Goal: Task Accomplishment & Management: Manage account settings

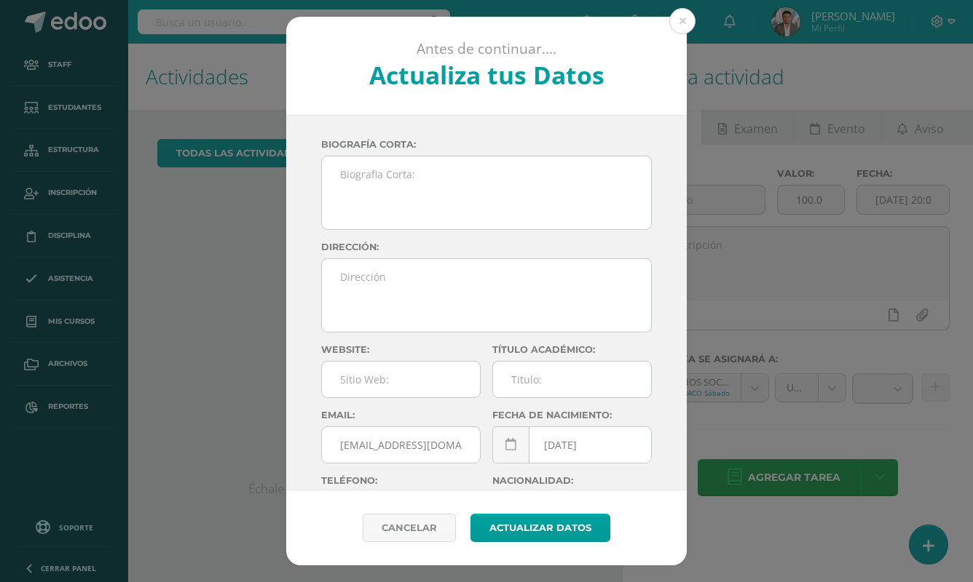
click at [241, 61] on div "Antes de continuar.... Actualiza tus Datos Cortéz Ramírez Edwar Kenedy tuSFJZMh…" at bounding box center [486, 291] width 961 height 549
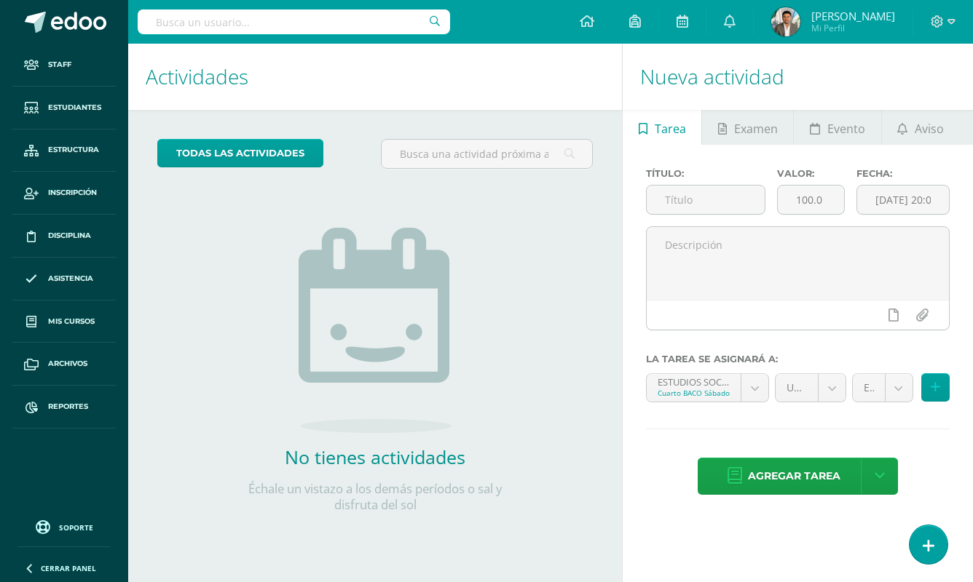
click at [240, 23] on input "text" at bounding box center [294, 21] width 312 height 25
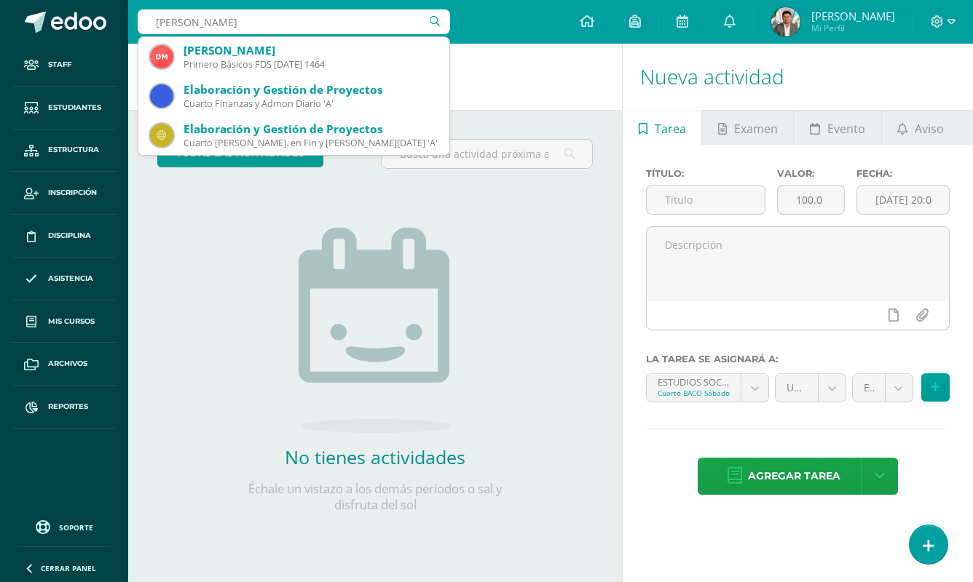
type input "Debora monroy Romero"
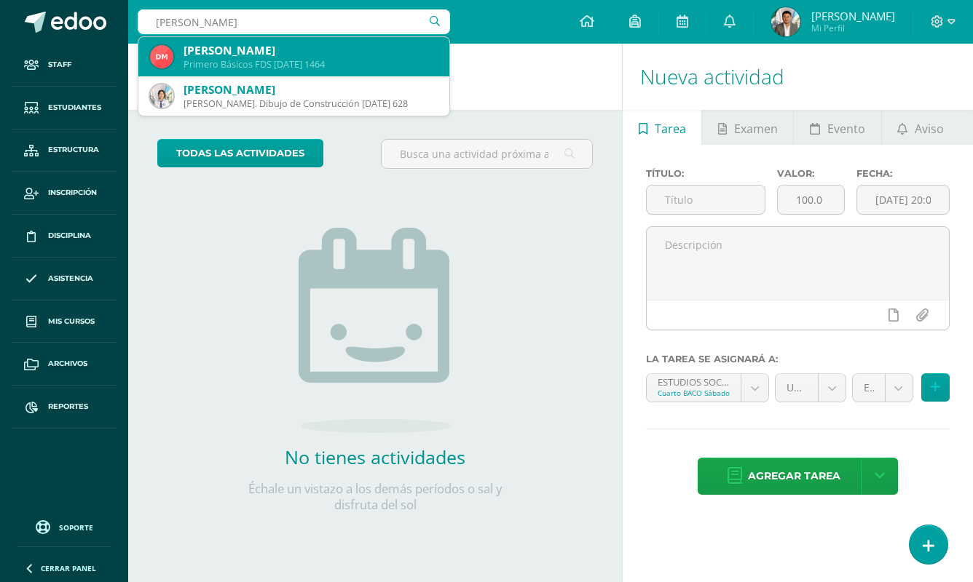
click at [265, 68] on div "Primero Básicos FDS Domingo 1464" at bounding box center [310, 64] width 254 height 12
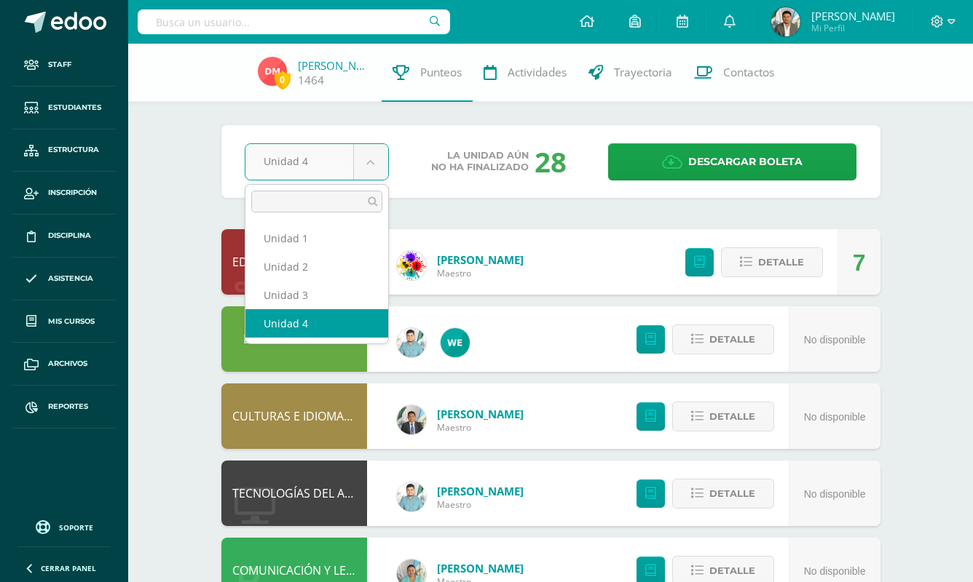
click at [363, 170] on body "Staff Estudiantes Estructura Inscripción Disciplina Asistencia Mis cursos Archi…" at bounding box center [486, 509] width 973 height 1018
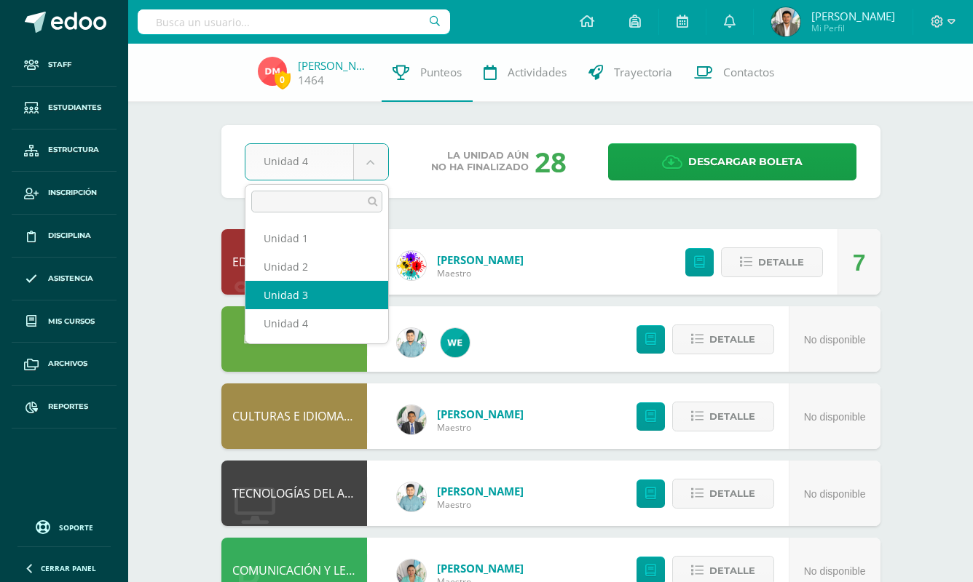
drag, startPoint x: 302, startPoint y: 296, endPoint x: 298, endPoint y: 303, distance: 7.5
select select "Unidad 3"
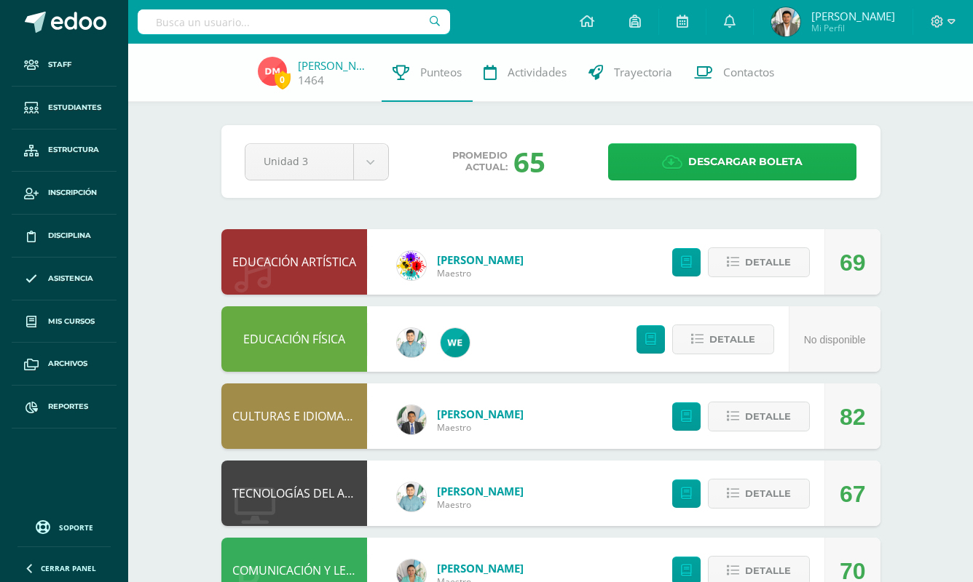
click at [687, 152] on link "Descargar boleta" at bounding box center [732, 161] width 248 height 37
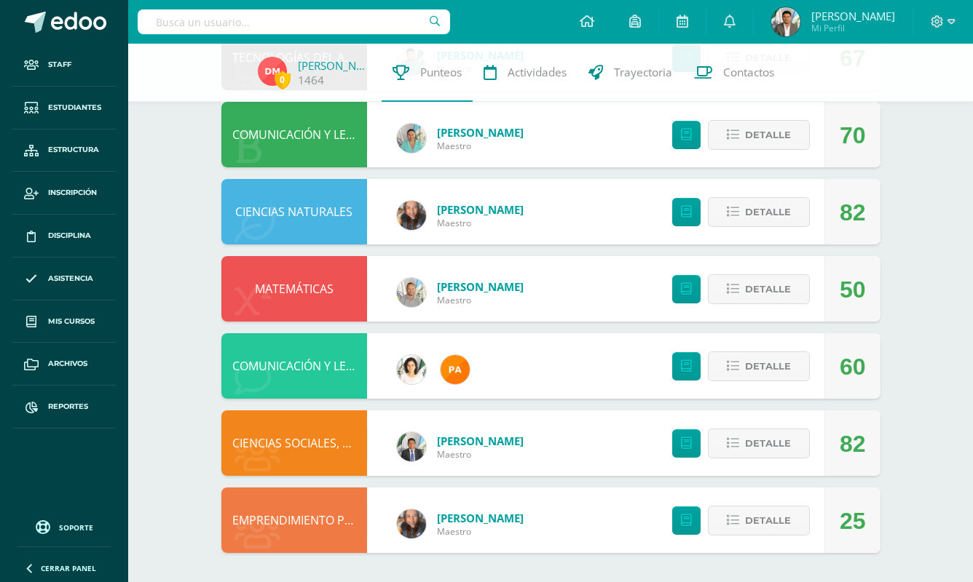
scroll to position [436, 0]
click at [767, 507] on span "Detalle" at bounding box center [768, 520] width 46 height 27
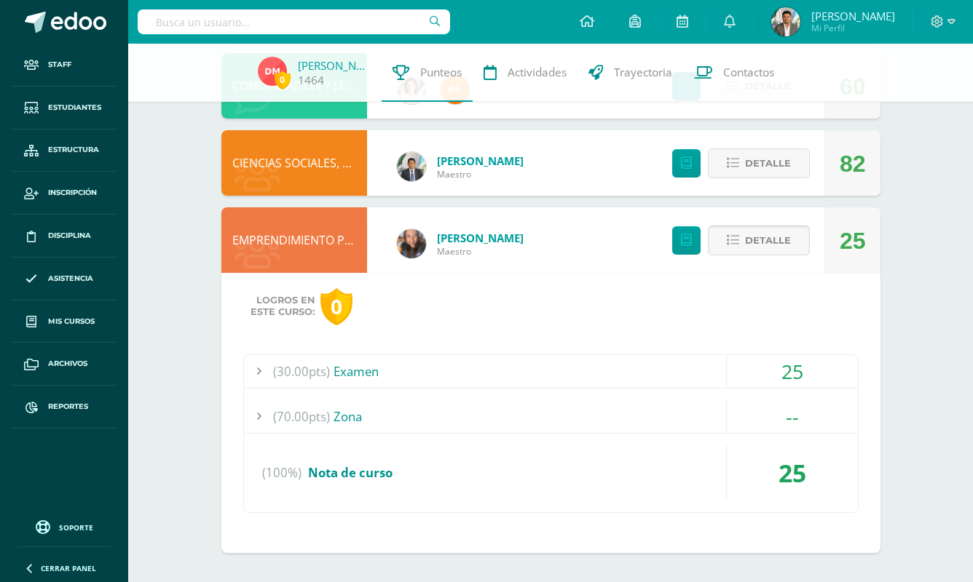
scroll to position [716, 0]
click at [679, 415] on div "(70.00pts) Zona" at bounding box center [551, 416] width 614 height 33
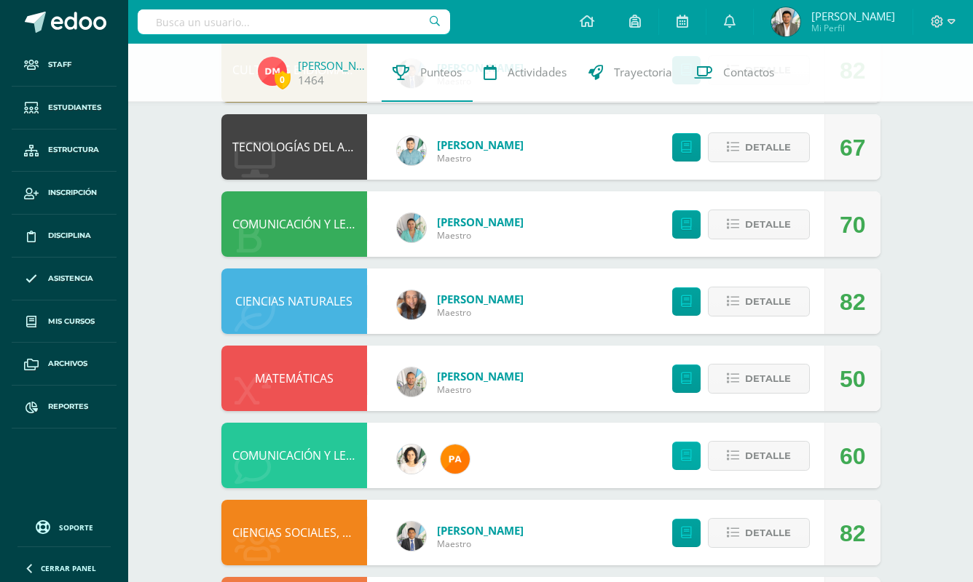
scroll to position [384, 0]
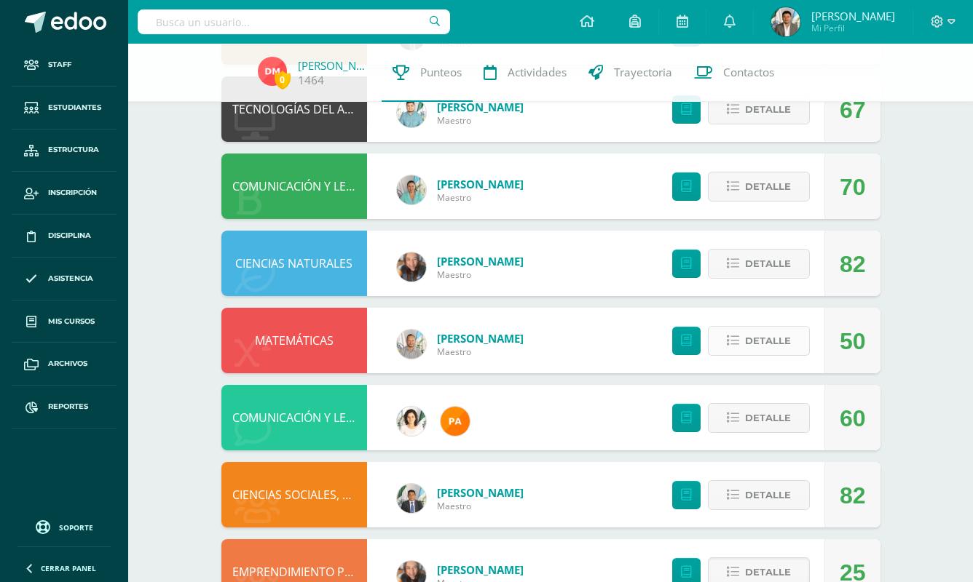
click at [748, 334] on span "Detalle" at bounding box center [768, 341] width 46 height 27
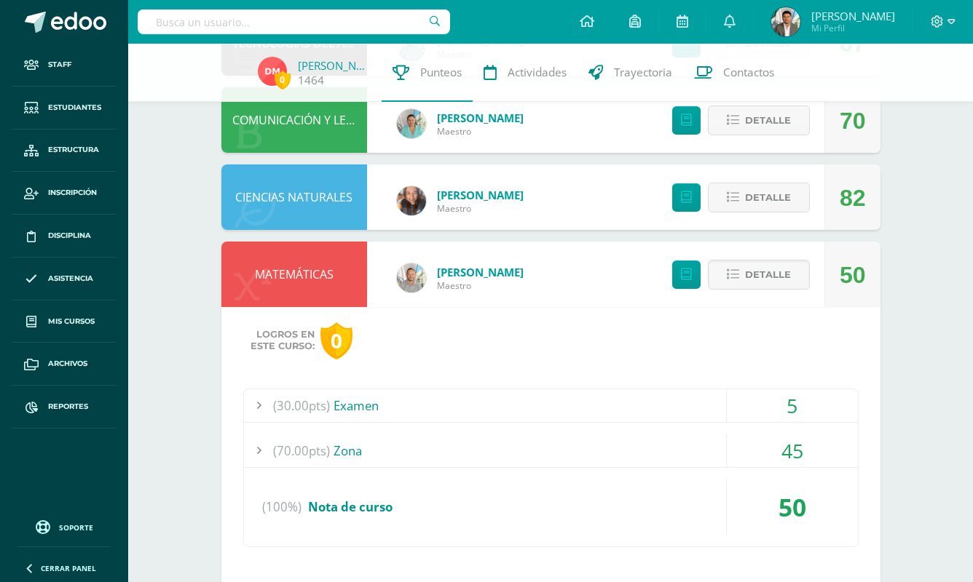
scroll to position [451, 0]
click at [614, 424] on div "(30.00pts) Examen 5 (30.0pts) Evaluación Digital 5" at bounding box center [550, 467] width 615 height 159
click at [602, 414] on div "(30.00pts) Examen" at bounding box center [551, 405] width 614 height 33
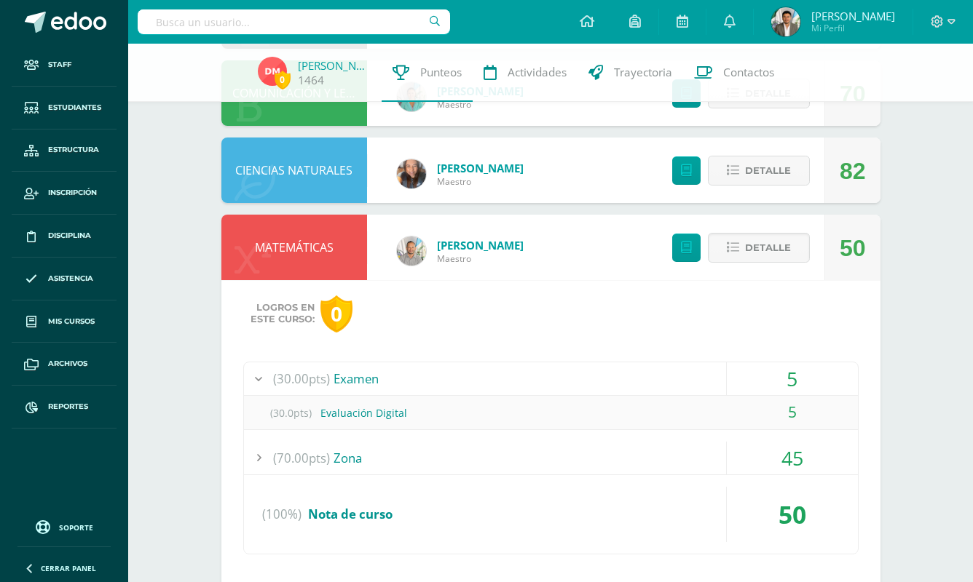
scroll to position [497, 0]
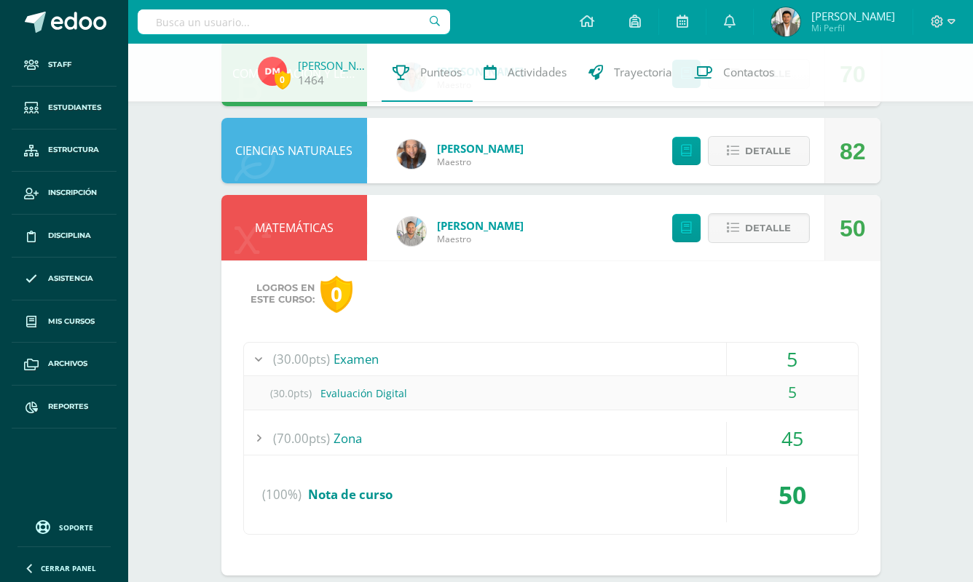
click at [505, 430] on div "(70.00pts) Zona" at bounding box center [551, 438] width 614 height 33
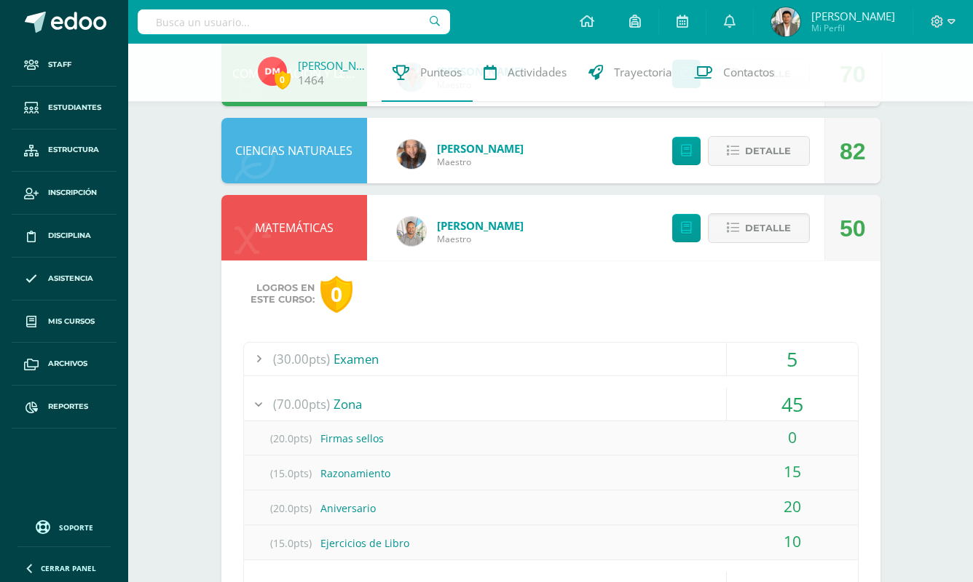
scroll to position [485, 0]
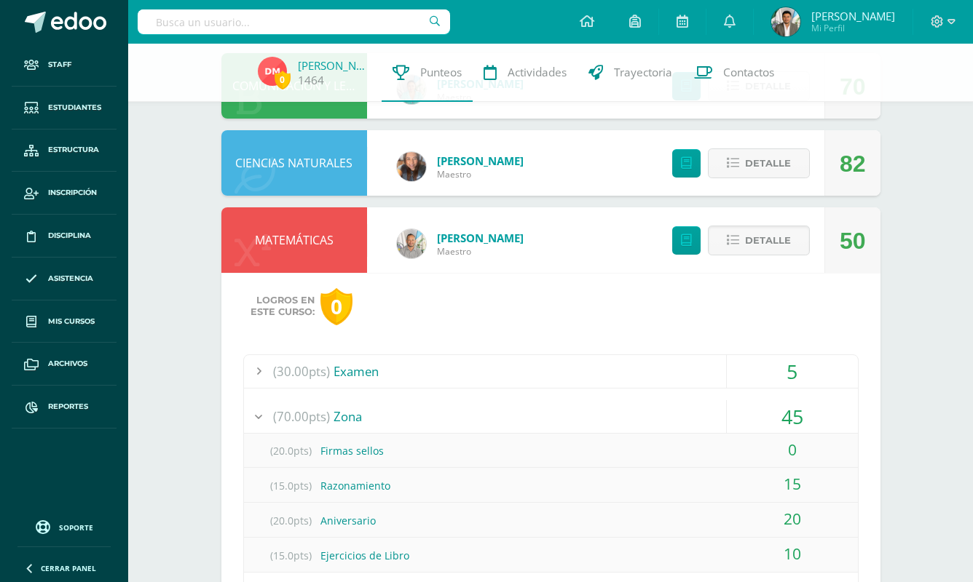
click at [456, 232] on link "[PERSON_NAME]" at bounding box center [480, 238] width 87 height 15
click at [456, 236] on link "[PERSON_NAME]" at bounding box center [480, 238] width 87 height 15
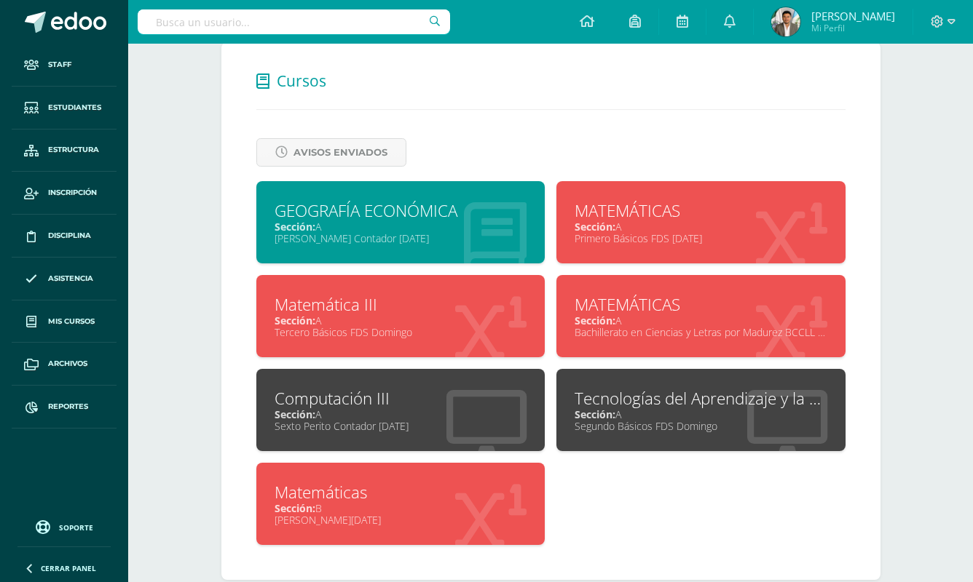
scroll to position [603, 0]
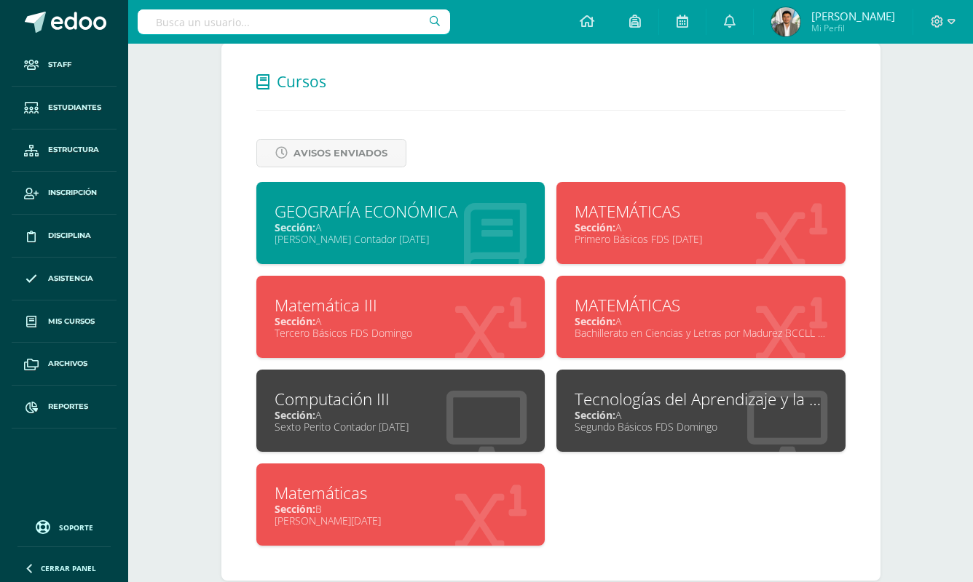
click at [601, 232] on div "Primero Básicos FDS [DATE]" at bounding box center [700, 239] width 253 height 14
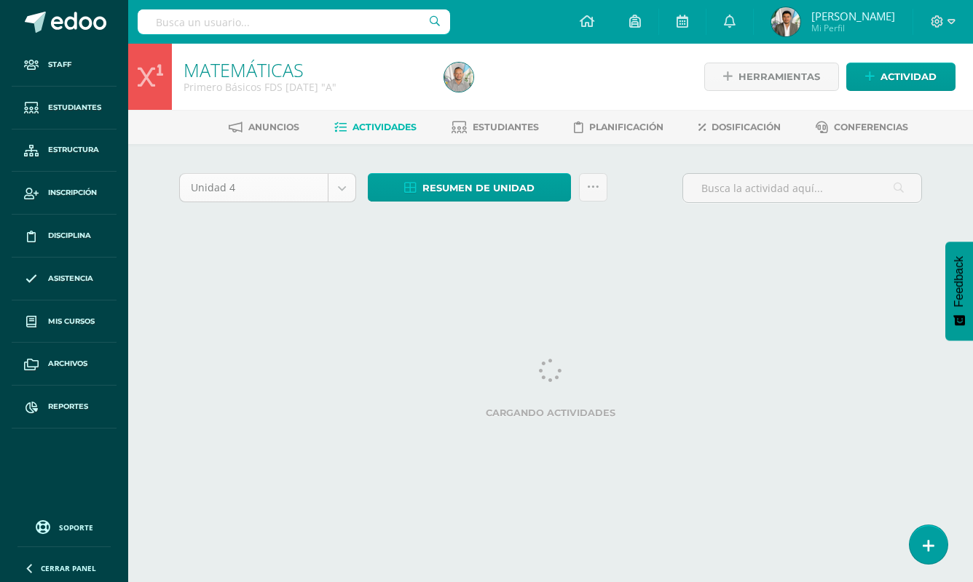
click at [319, 186] on body "Staff Estudiantes Estructura Inscripción Disciplina Asistencia Mis cursos Archi…" at bounding box center [486, 136] width 973 height 272
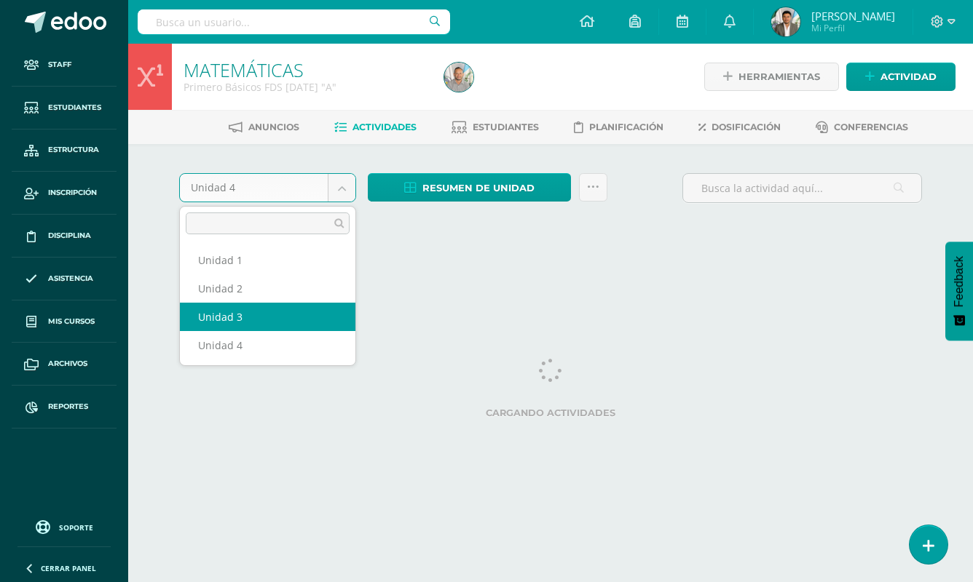
select select "Unidad 3"
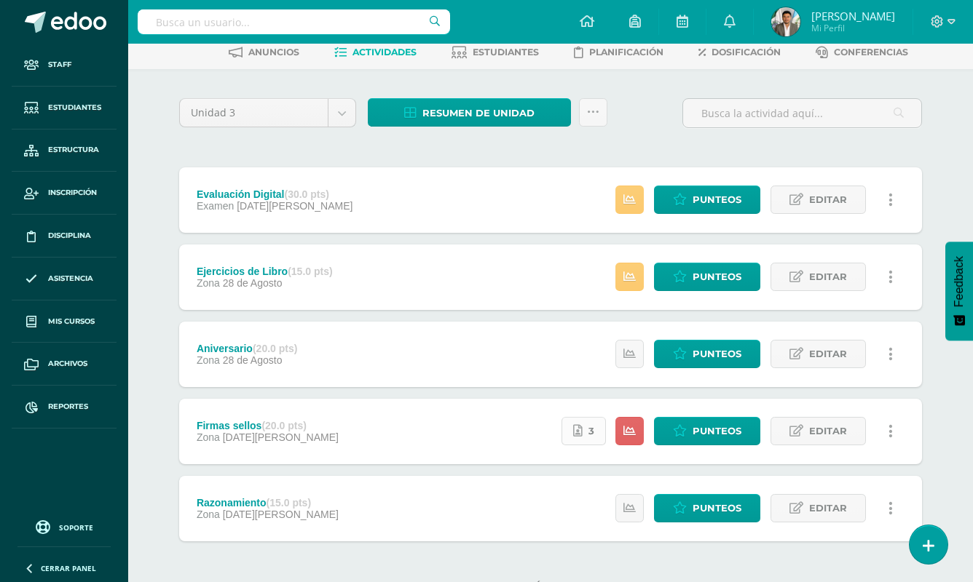
scroll to position [103, 0]
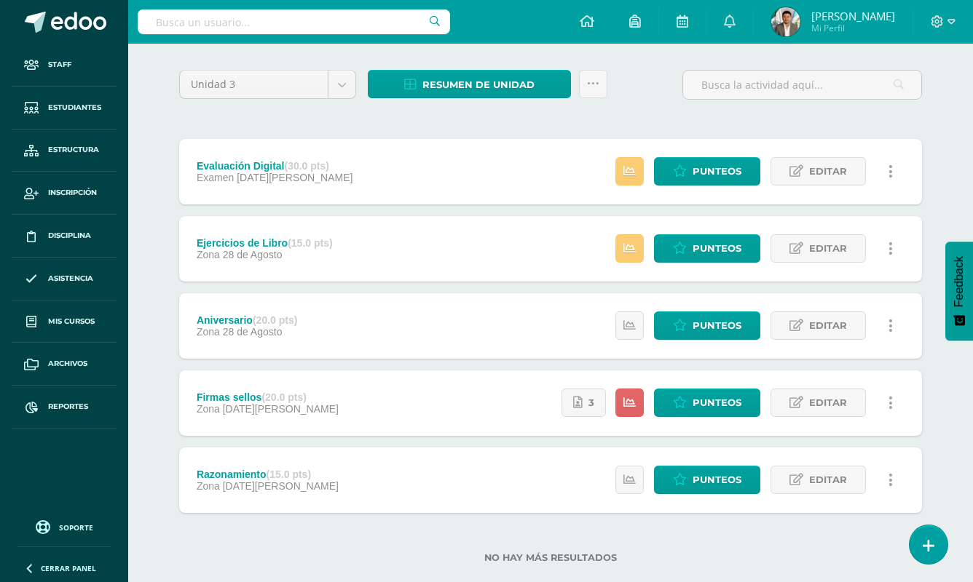
click at [449, 416] on div "Firmas sellos (20.0 pts) Zona [DATE][PERSON_NAME] Estatus de Actividad: 0 Estud…" at bounding box center [550, 404] width 743 height 66
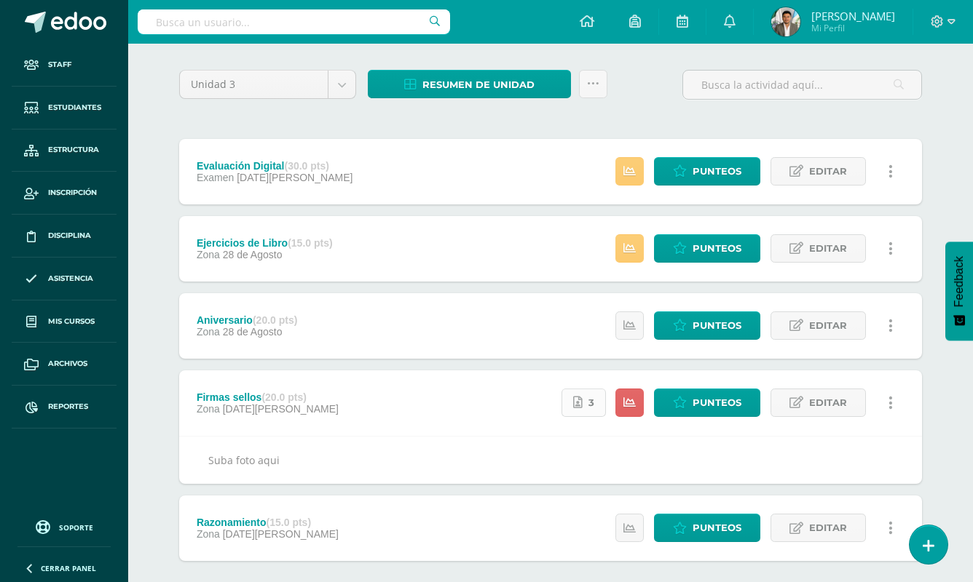
click at [593, 402] on span "3" at bounding box center [591, 402] width 6 height 27
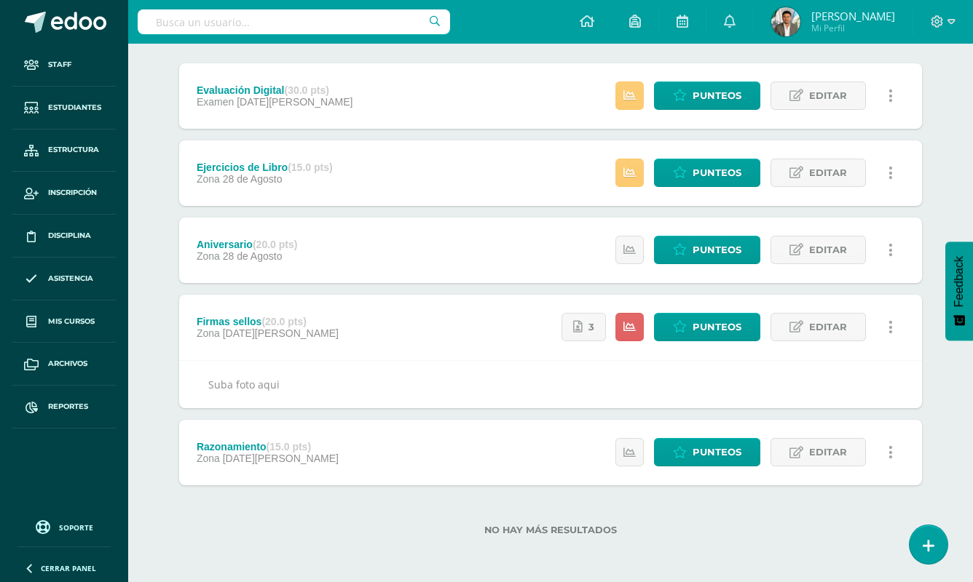
scroll to position [179, 0]
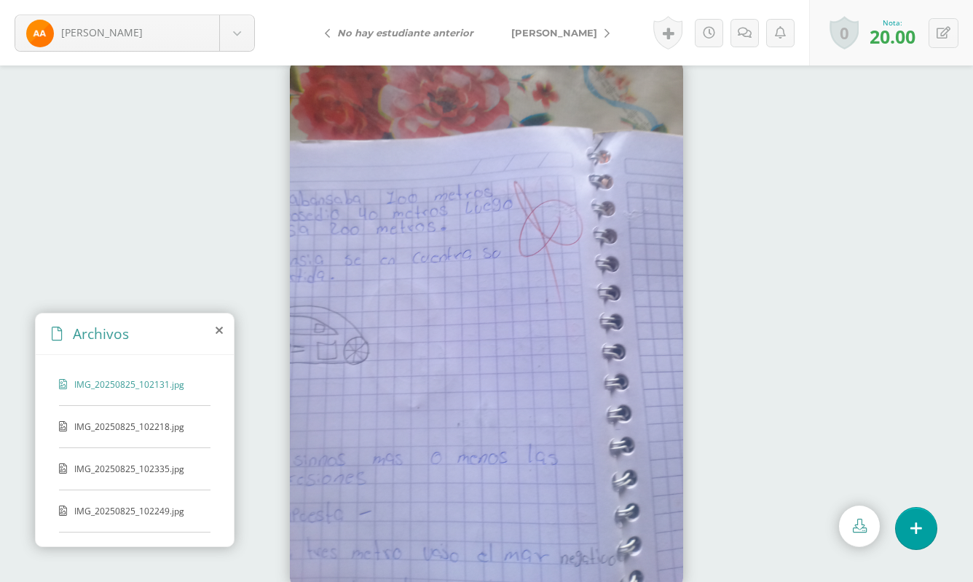
click at [109, 435] on div "IMG_20250825_102218.jpg" at bounding box center [134, 435] width 151 height 28
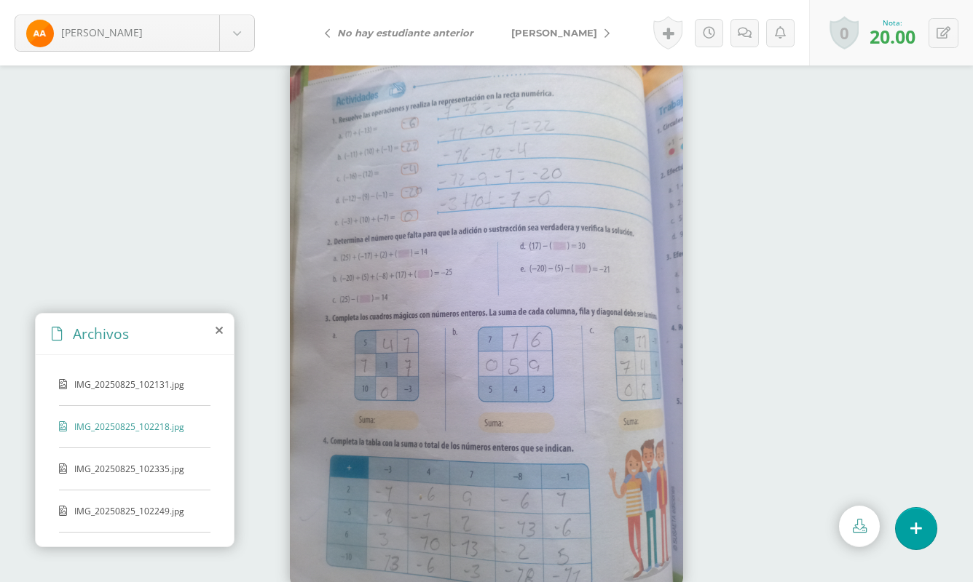
click at [98, 474] on span "IMG_20250825_102335.jpg" at bounding box center [133, 469] width 119 height 12
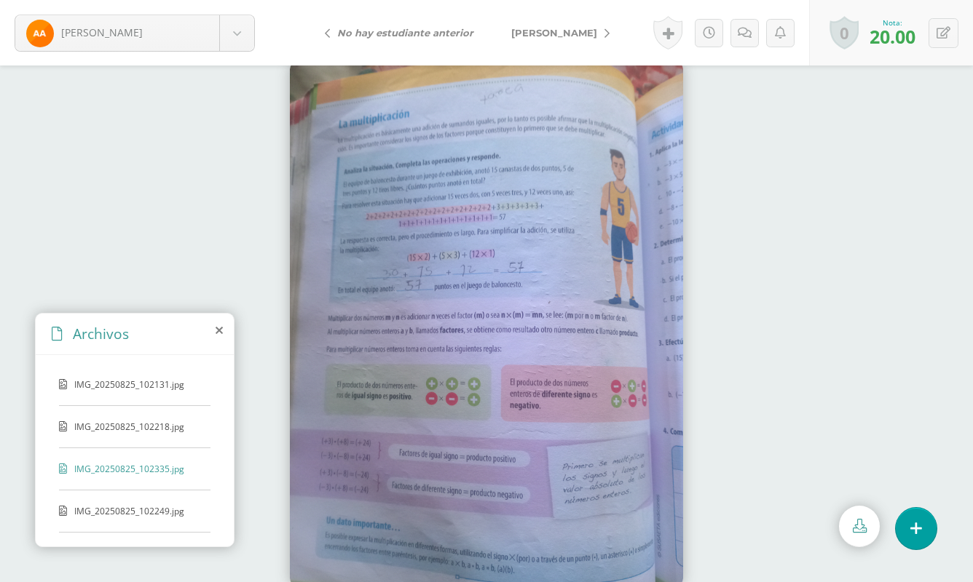
click at [82, 519] on div "IMG_20250825_102249.jpg" at bounding box center [134, 519] width 151 height 28
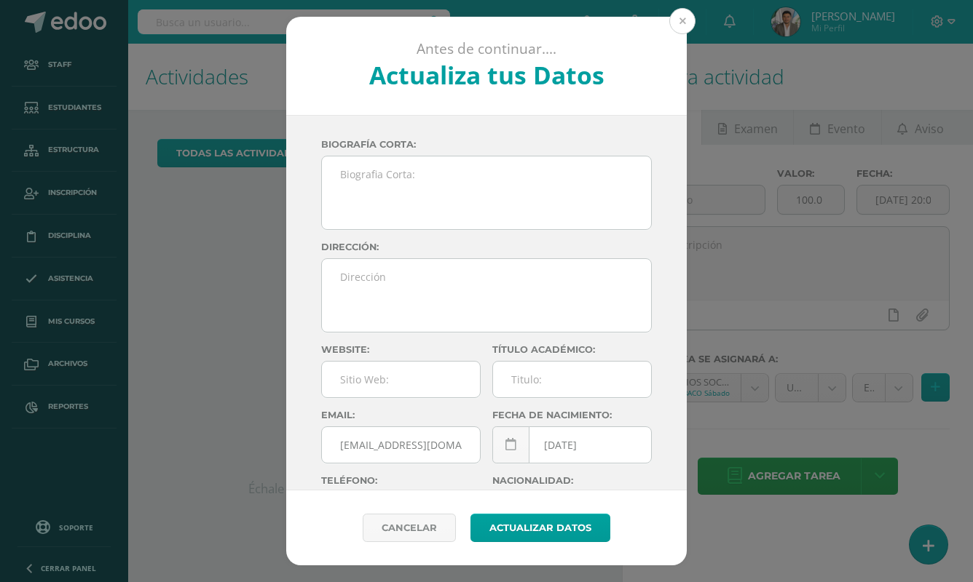
click at [686, 13] on button at bounding box center [682, 21] width 26 height 26
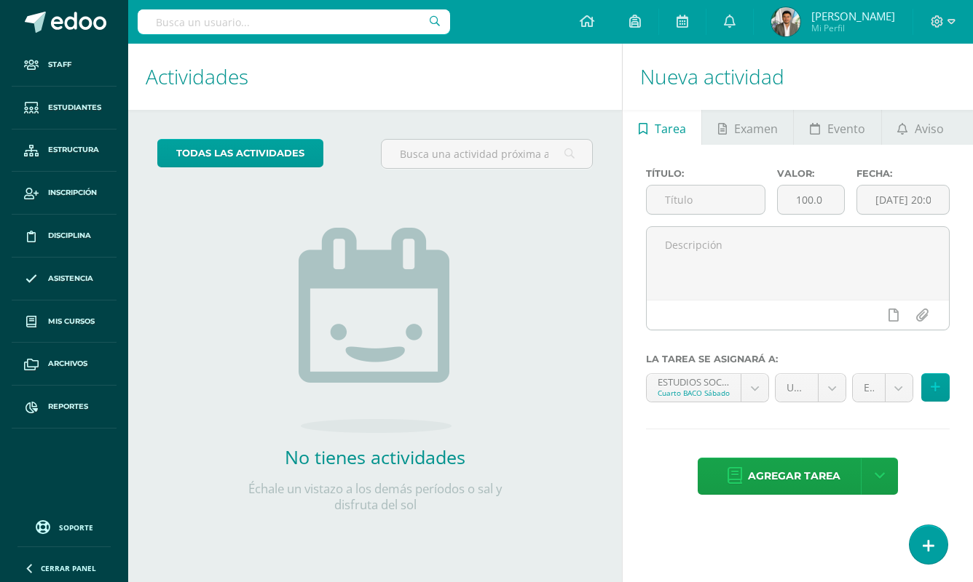
click at [395, 29] on input "text" at bounding box center [294, 21] width 312 height 25
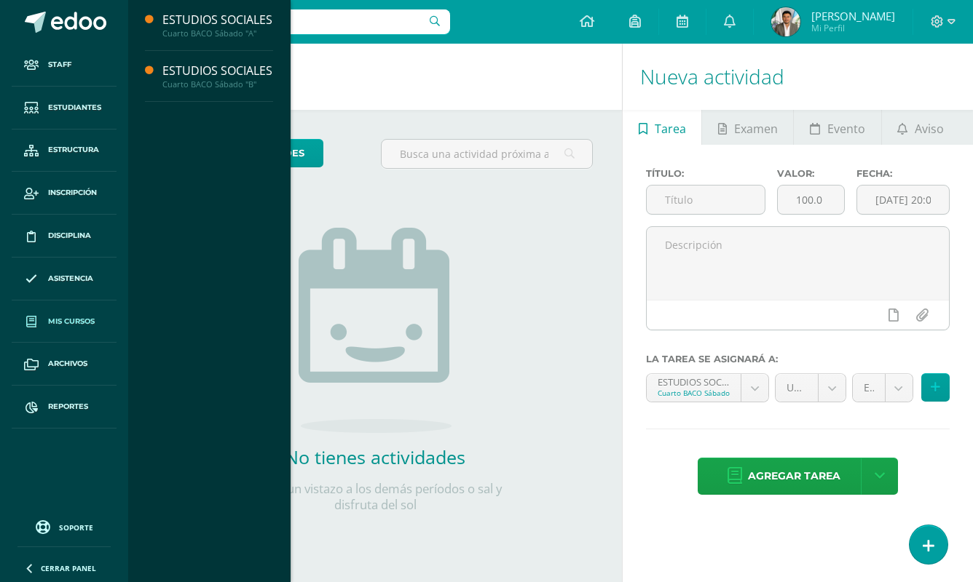
click at [76, 327] on span "Mis cursos" at bounding box center [71, 322] width 47 height 12
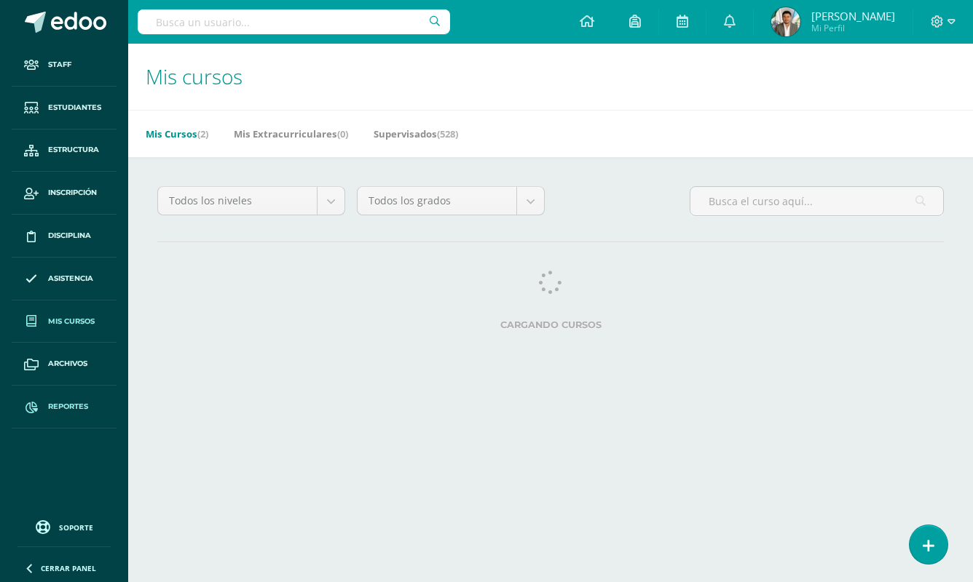
click at [57, 406] on span "Reportes" at bounding box center [68, 407] width 40 height 12
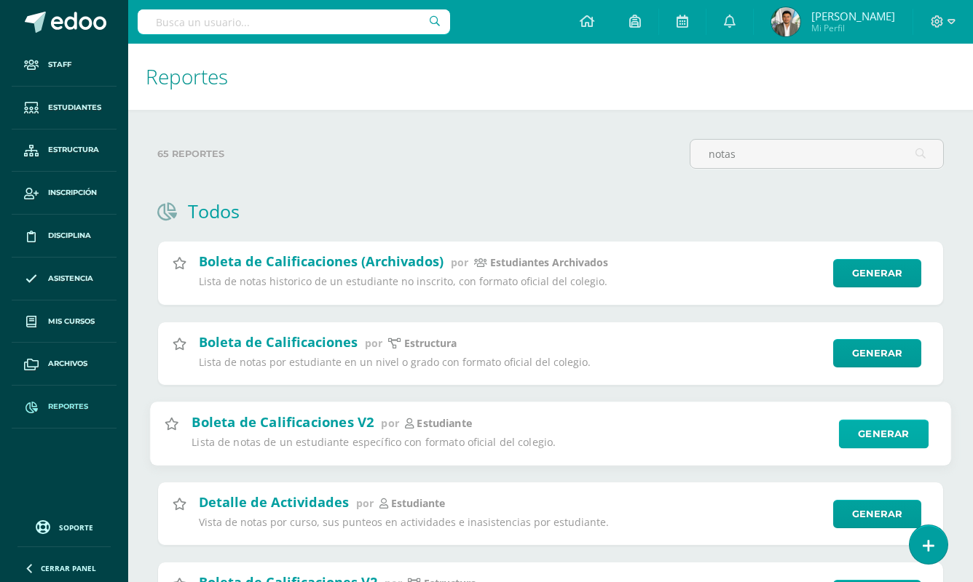
type input "notas"
click at [850, 428] on link "Generar" at bounding box center [884, 433] width 90 height 29
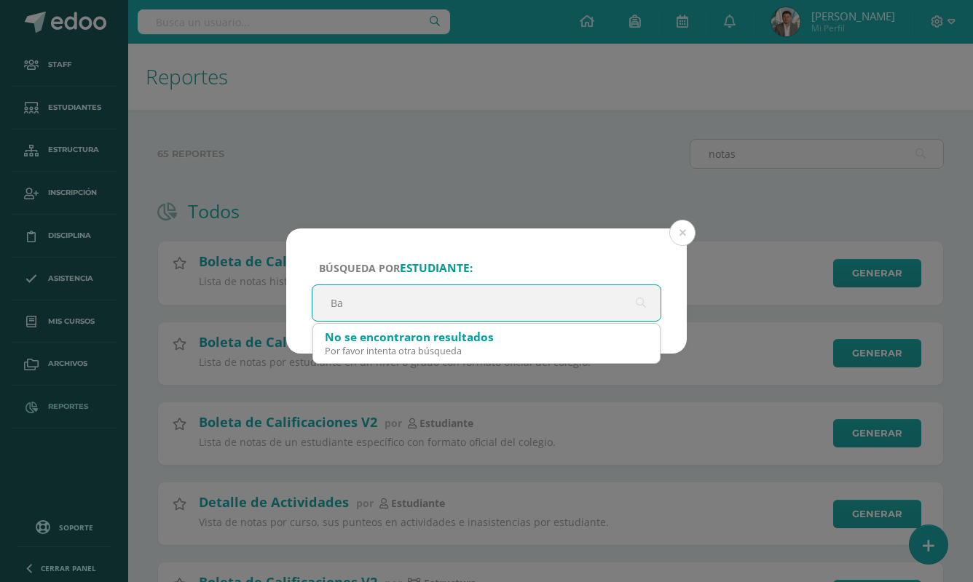
type input "B"
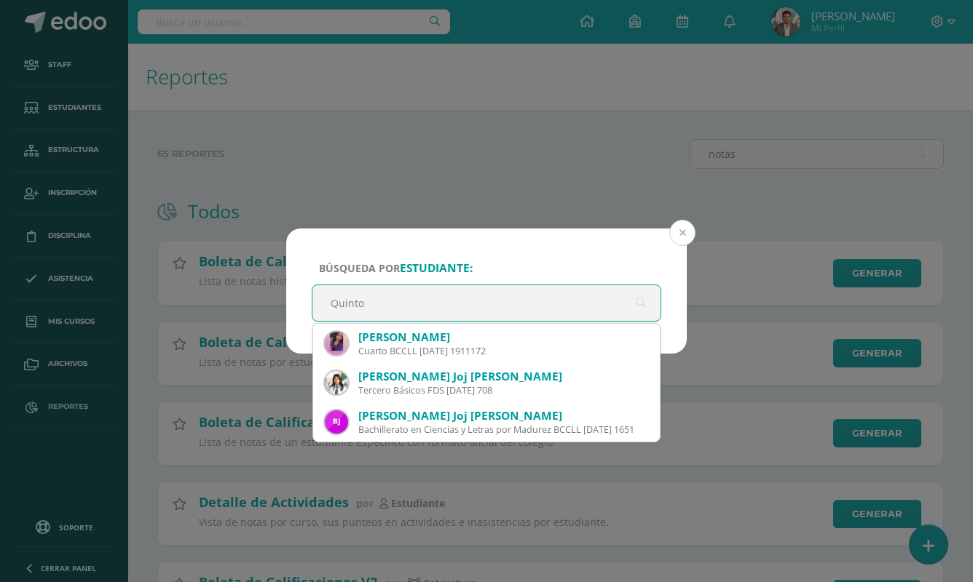
type input "Quinto"
click at [682, 230] on button at bounding box center [682, 233] width 26 height 26
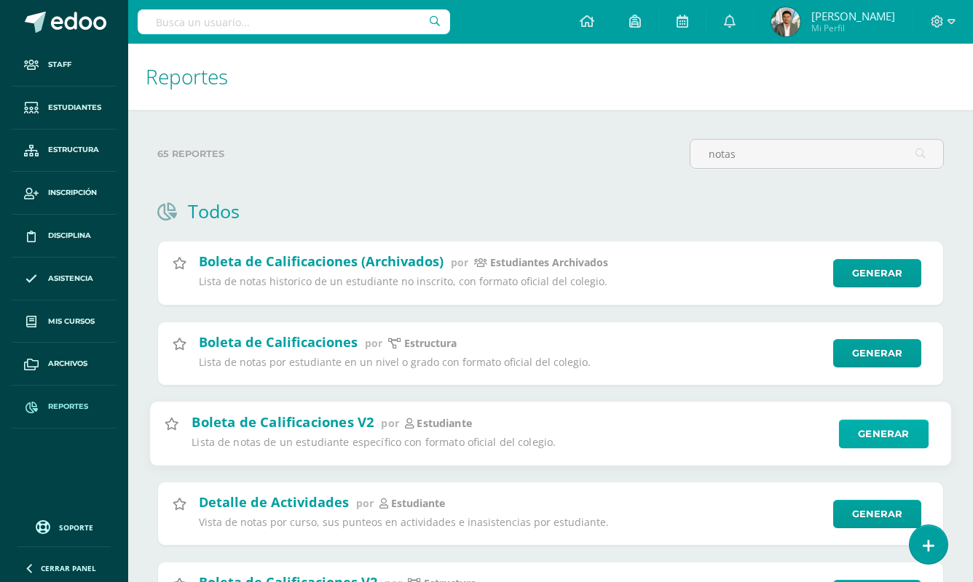
click at [890, 427] on link "Generar" at bounding box center [884, 433] width 90 height 29
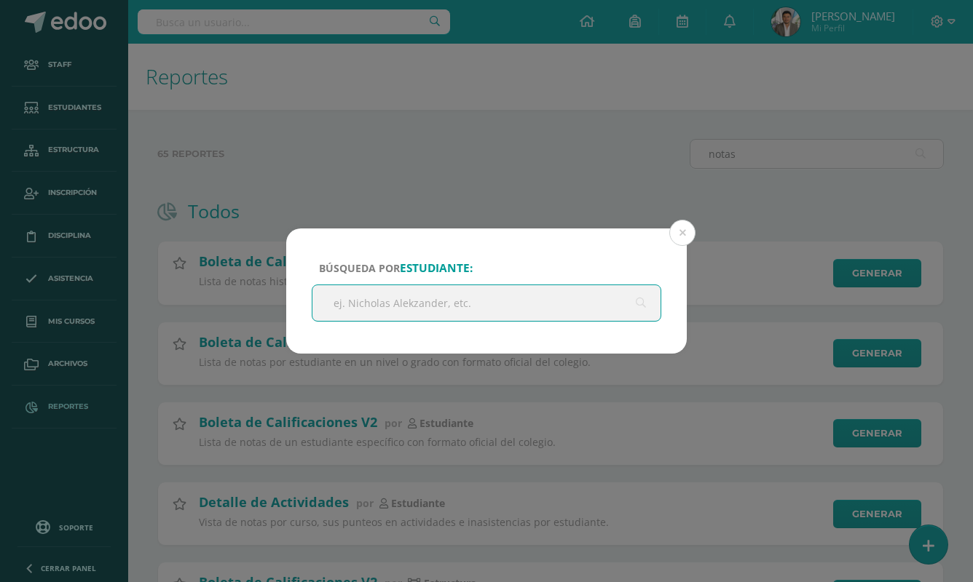
click at [592, 298] on input "text" at bounding box center [486, 303] width 348 height 36
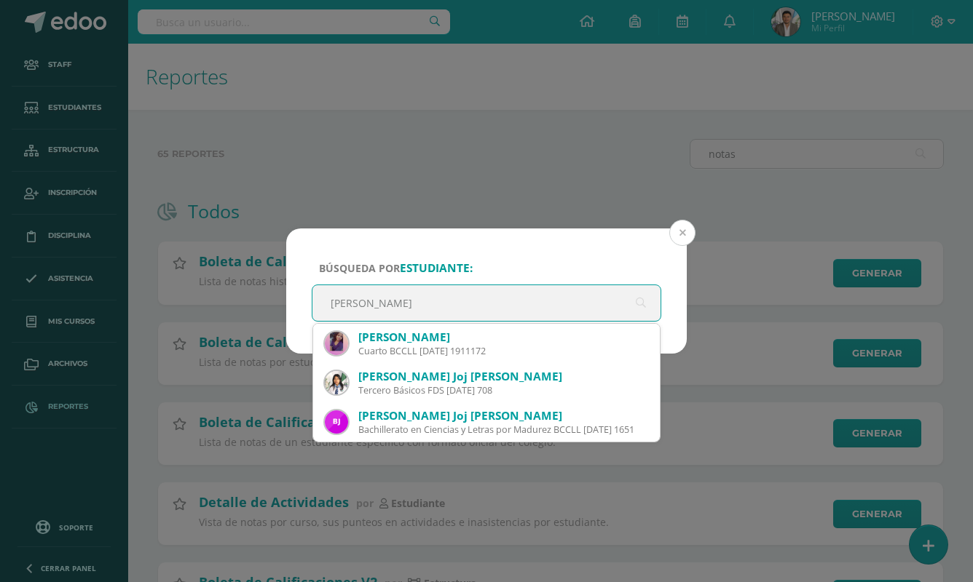
type input "Quinto B"
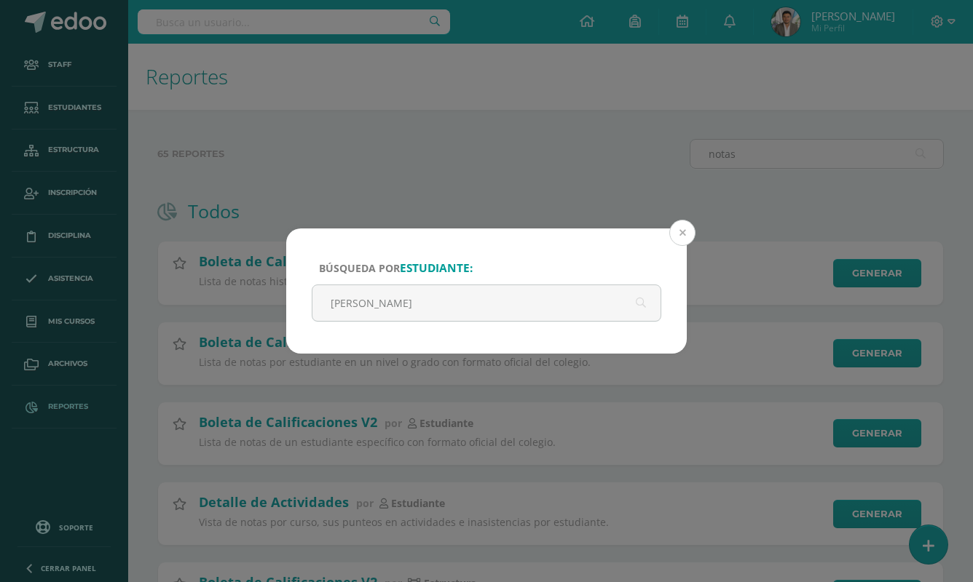
click at [672, 233] on button at bounding box center [682, 233] width 26 height 26
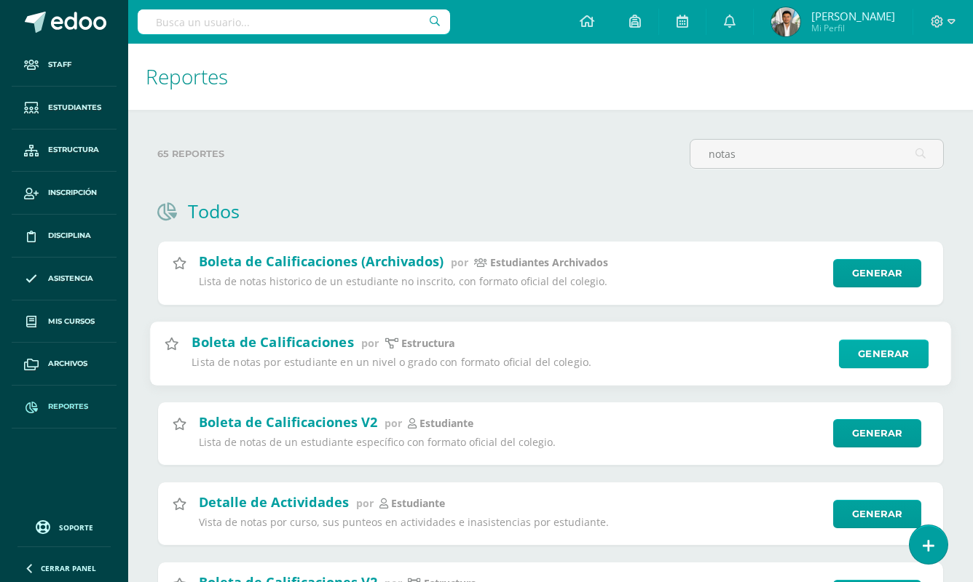
click at [894, 357] on link "Generar" at bounding box center [884, 353] width 90 height 29
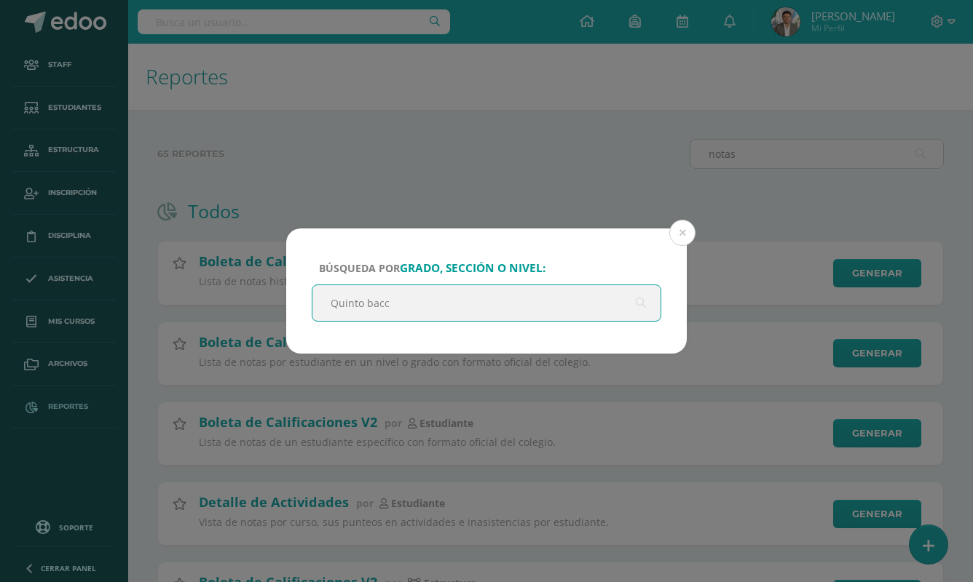
type input "Quinto bacco"
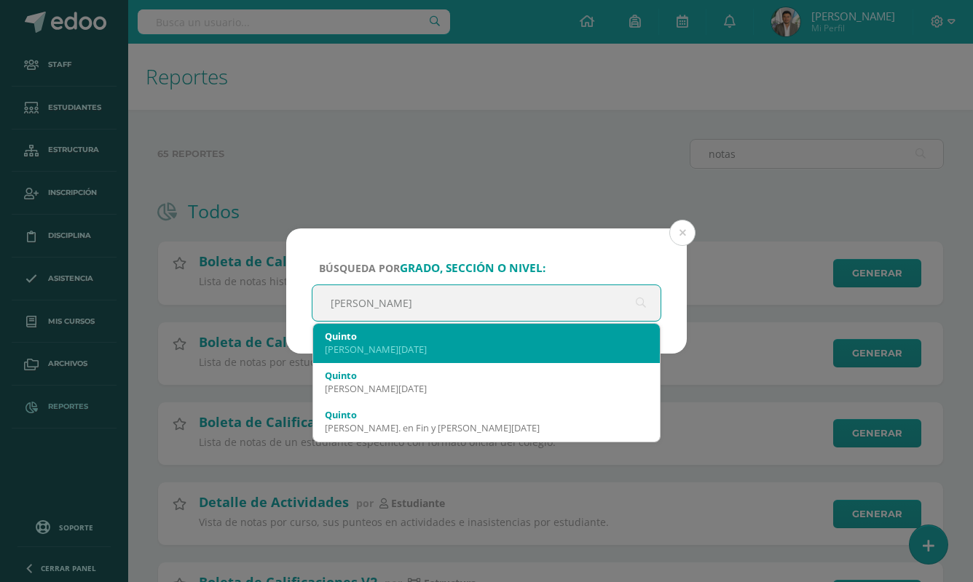
click at [484, 339] on div "Quinto" at bounding box center [486, 336] width 323 height 13
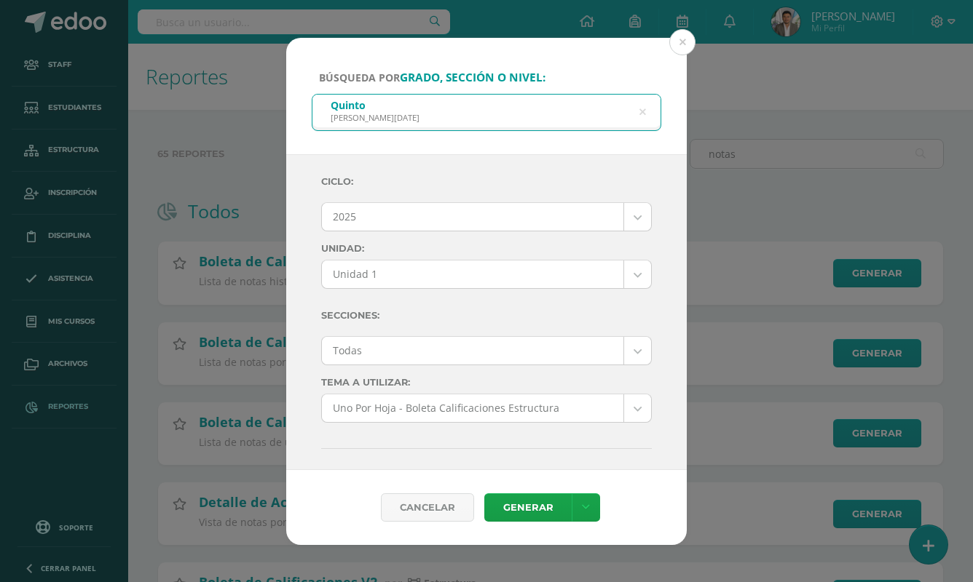
click at [464, 277] on body "Búsqueda por grado, sección o nivel: Quinto BACO Domingo Quinto bacco Ciclo: 20…" at bounding box center [486, 376] width 973 height 753
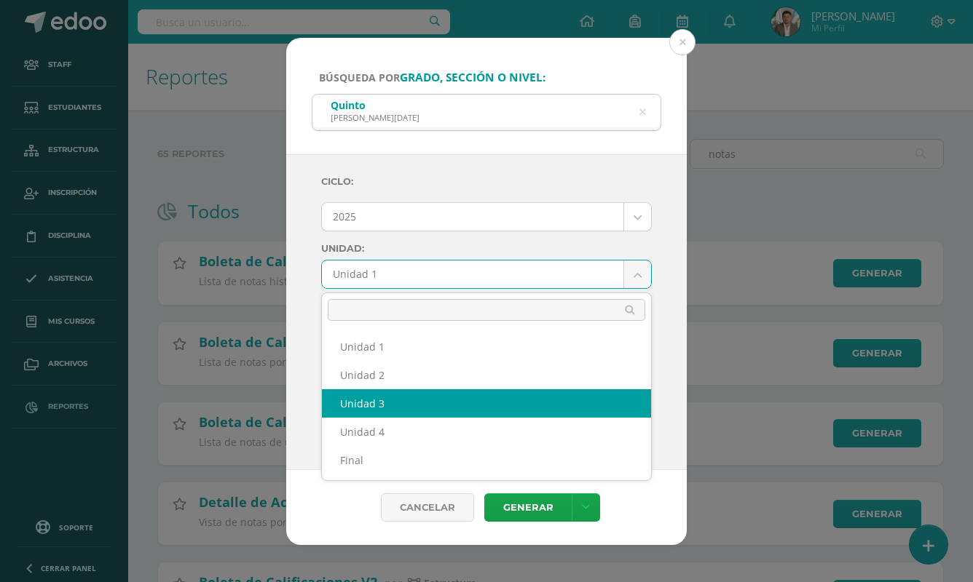
select select "Unidad 3"
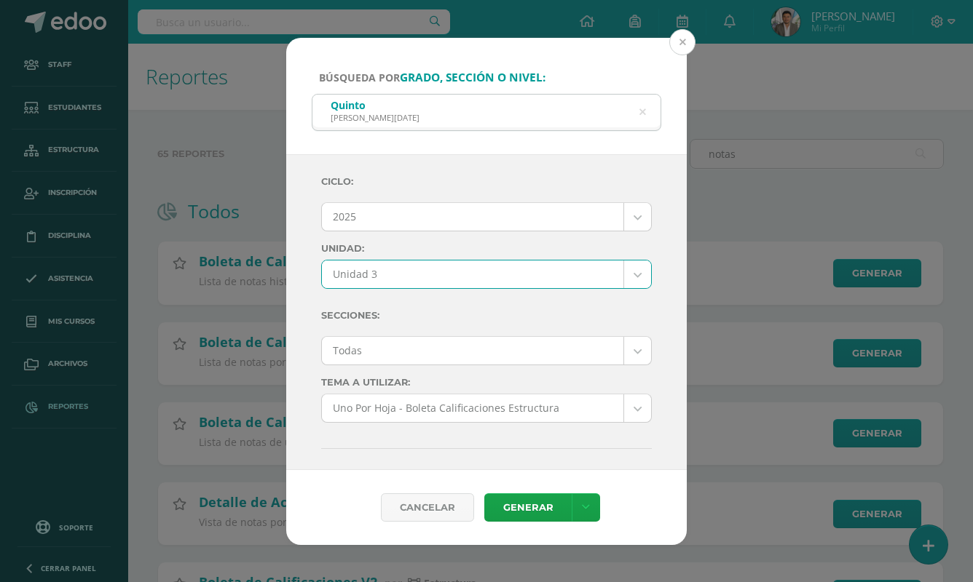
click at [689, 39] on button at bounding box center [682, 42] width 26 height 26
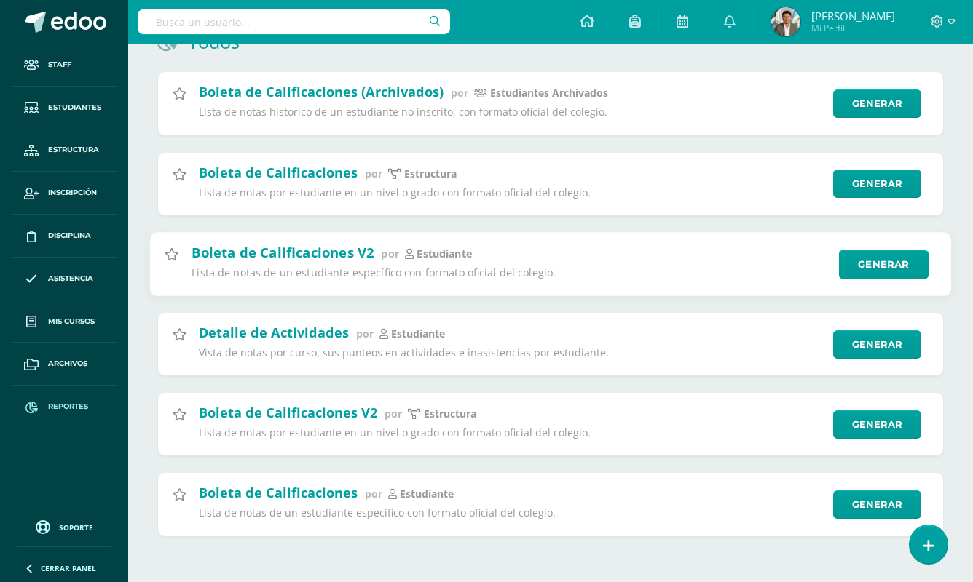
scroll to position [169, 0]
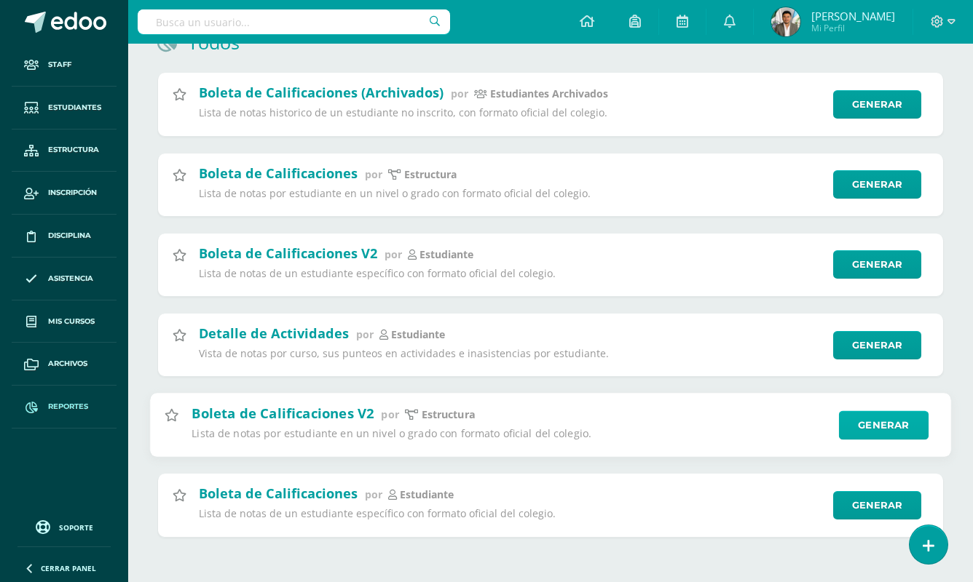
click at [878, 428] on link "Generar" at bounding box center [884, 425] width 90 height 29
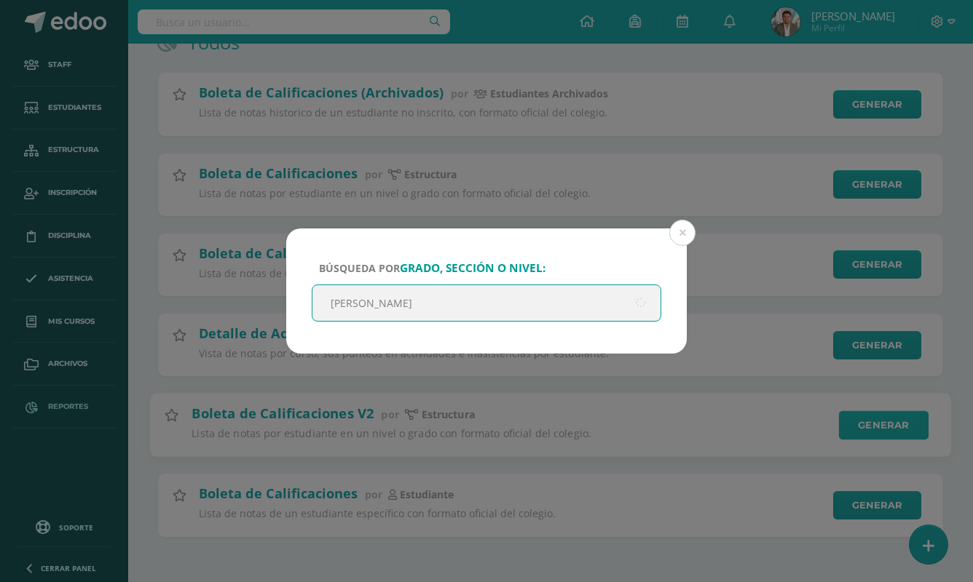
type input "Quinto Bacco"
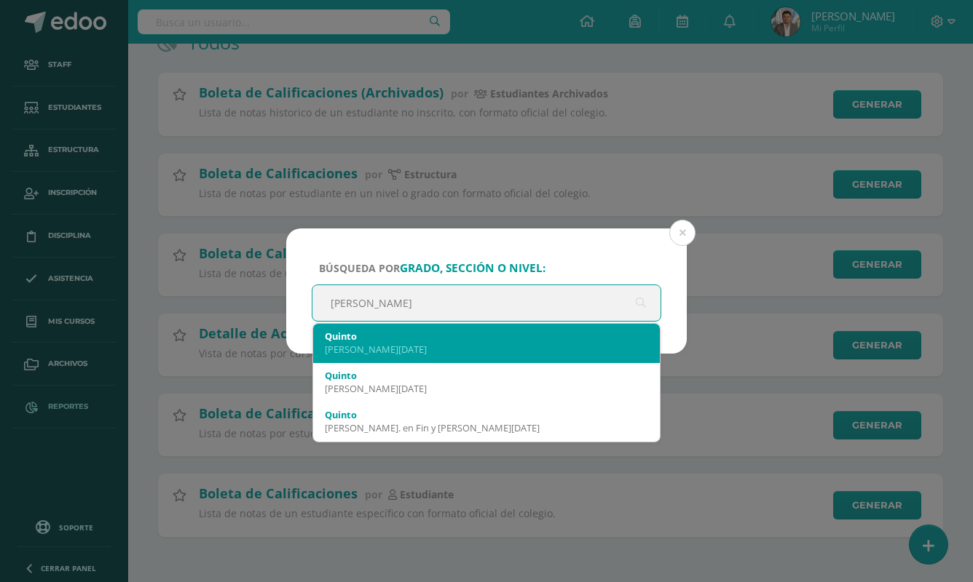
click at [561, 352] on div "BACO Domingo" at bounding box center [486, 349] width 323 height 13
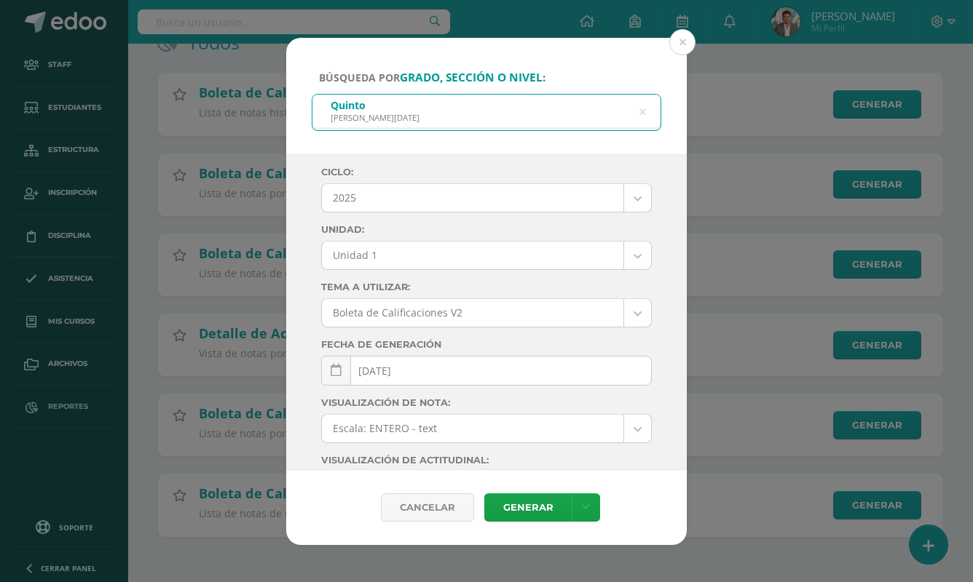
click at [499, 270] on div "Ciclo: 2025 2025 2024 2023 2022 2021 Unidad: Unidad 1 Unidad 1 Unidad 2 Unidad …" at bounding box center [486, 411] width 331 height 488
click at [494, 258] on body "Búsqueda por grado, sección o nivel: Quinto BACO Domingo Quinto Bacco Ciclo: 20…" at bounding box center [486, 207] width 973 height 753
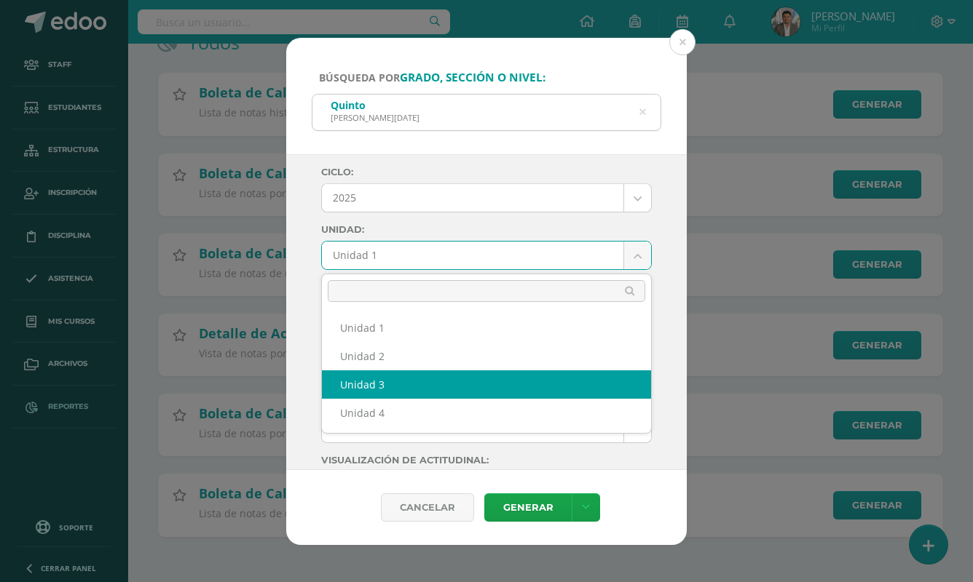
select select "Unidad 3"
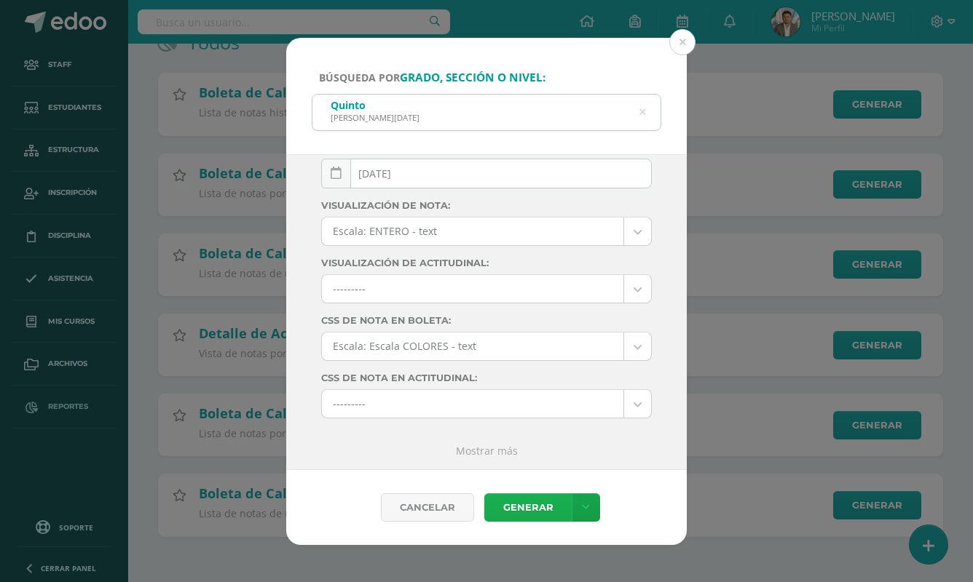
scroll to position [197, 0]
click at [518, 506] on link "Generar" at bounding box center [527, 508] width 87 height 28
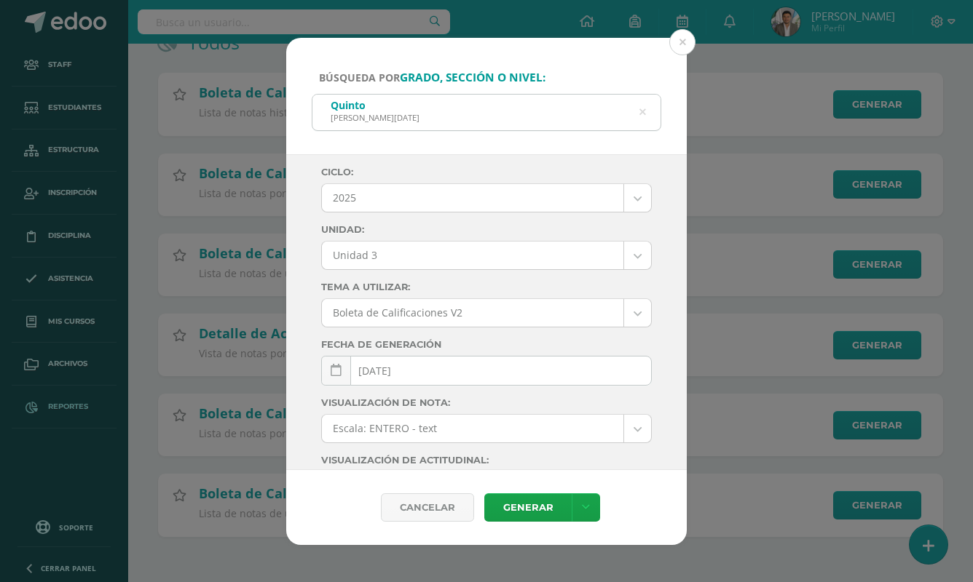
scroll to position [0, 0]
click at [643, 110] on icon at bounding box center [642, 112] width 37 height 7
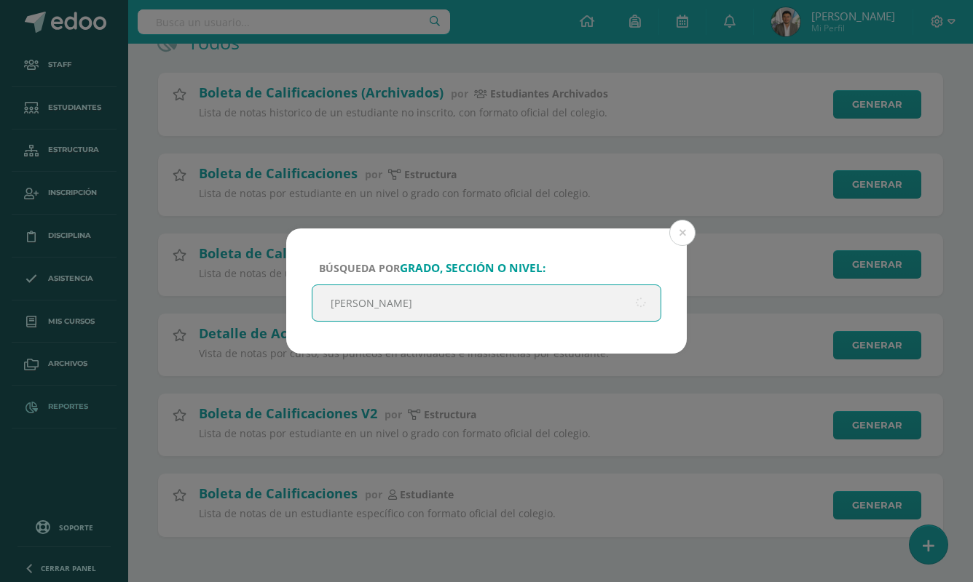
type input "quinto bacco"
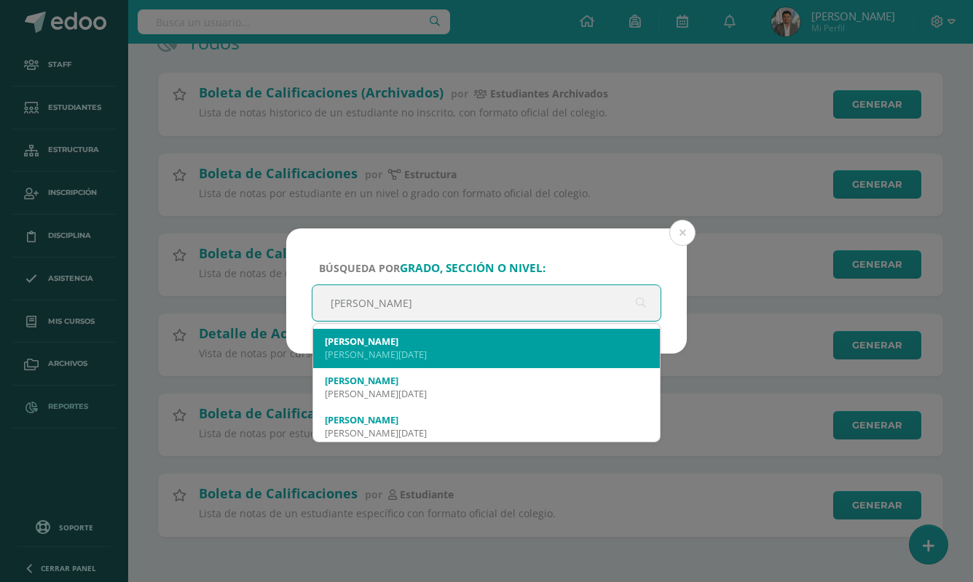
scroll to position [232, 0]
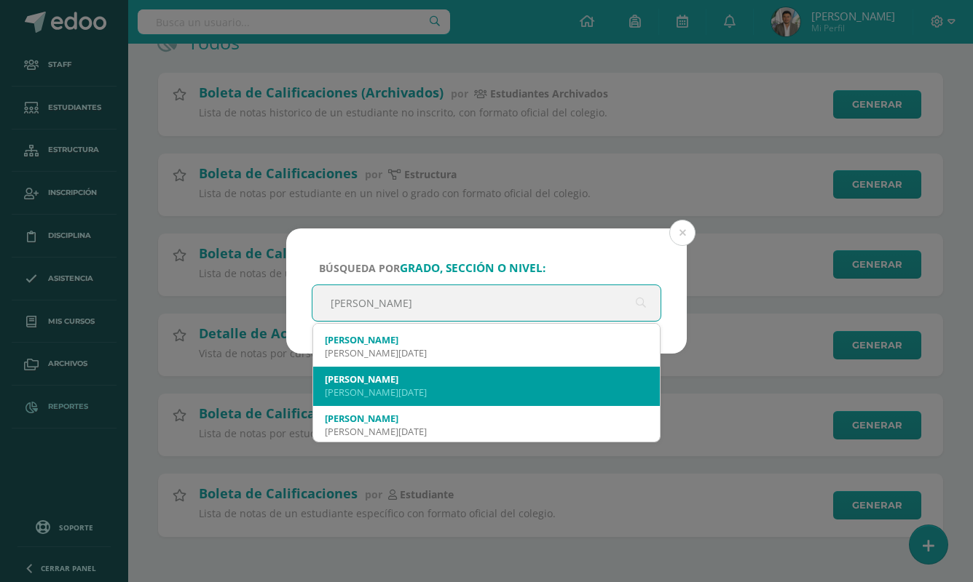
click at [505, 387] on div "BACO Domingo" at bounding box center [486, 392] width 323 height 13
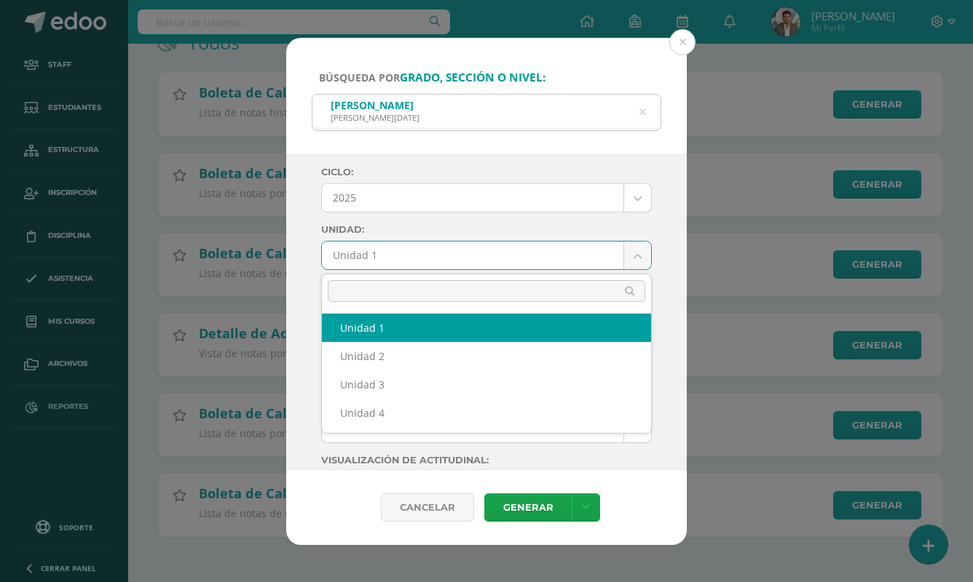
click at [505, 264] on body "Búsqueda por grado, sección o nivel: Quinto A BACO Domingo quinto bacco Ciclo: …" at bounding box center [486, 207] width 973 height 753
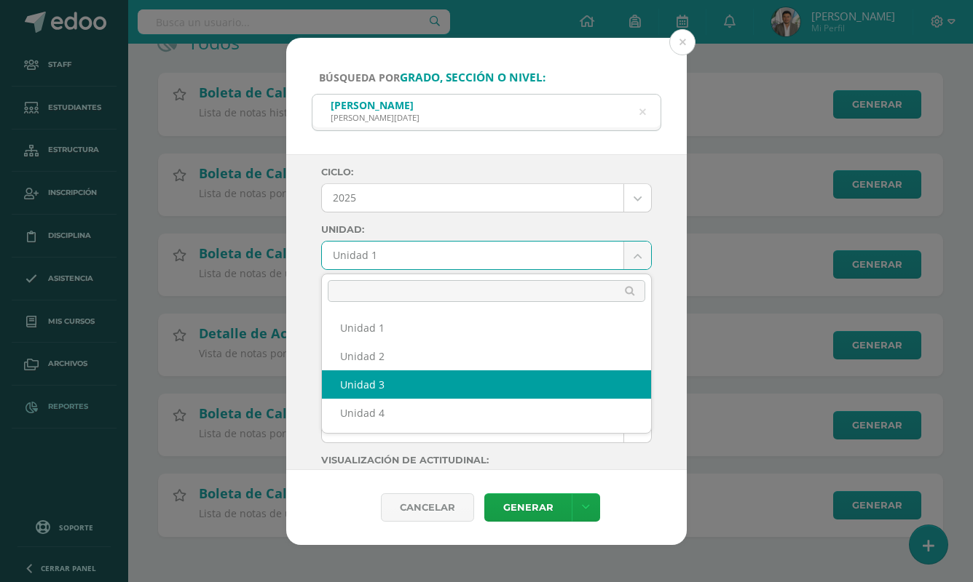
select select "Unidad 3"
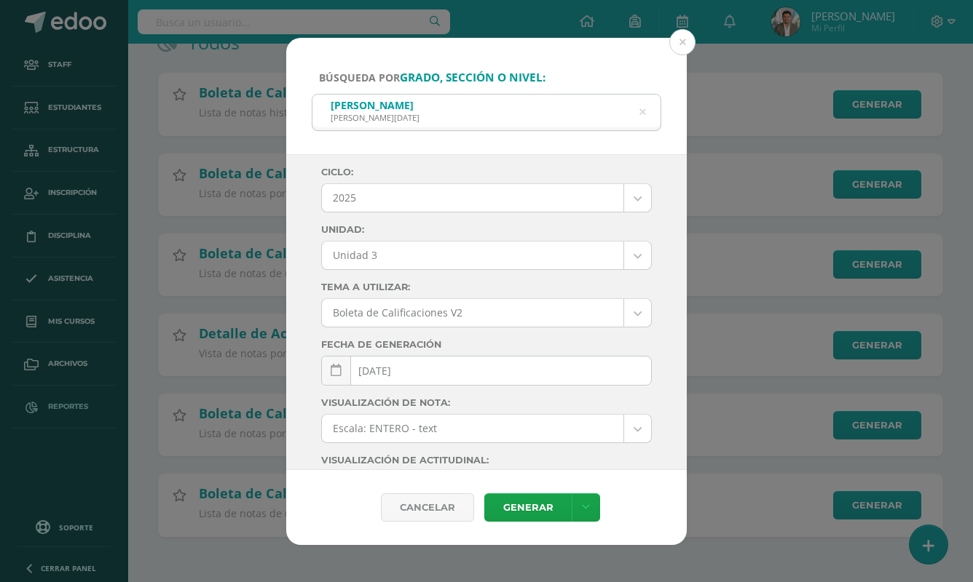
click at [515, 483] on div "Cancelar Generar Descargar como HTML Descargar como PDF Descargar como XLS" at bounding box center [486, 507] width 400 height 75
click at [516, 500] on link "Generar" at bounding box center [527, 508] width 87 height 28
click at [638, 111] on div "Quinto A BACO Domingo" at bounding box center [486, 111] width 348 height 33
click at [643, 111] on icon at bounding box center [642, 112] width 31 height 31
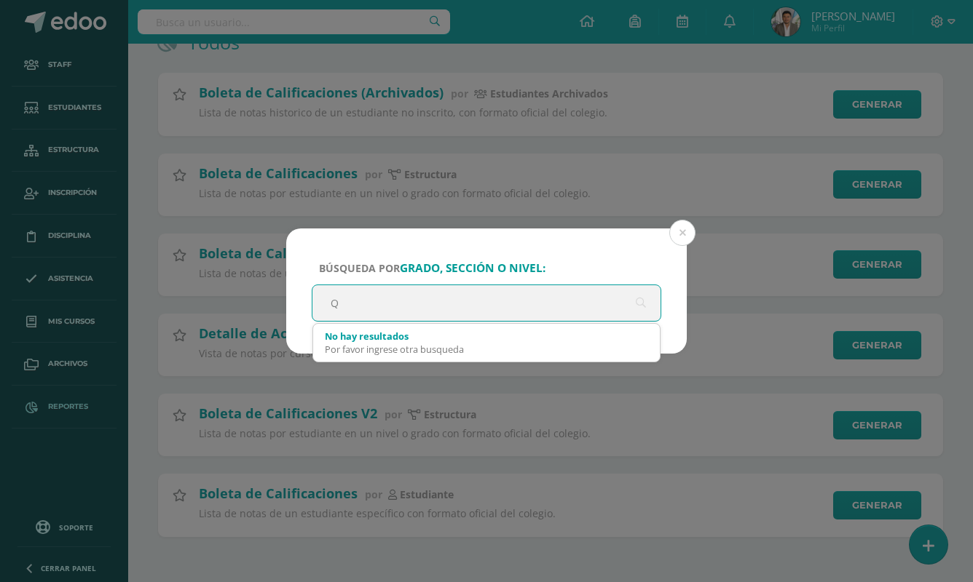
scroll to position [0, 0]
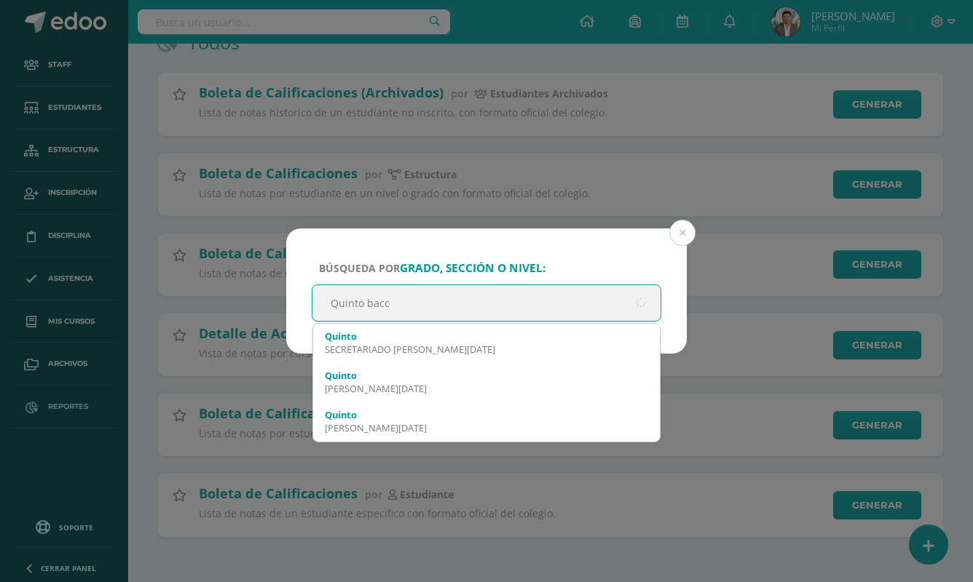
type input "Quinto bacco"
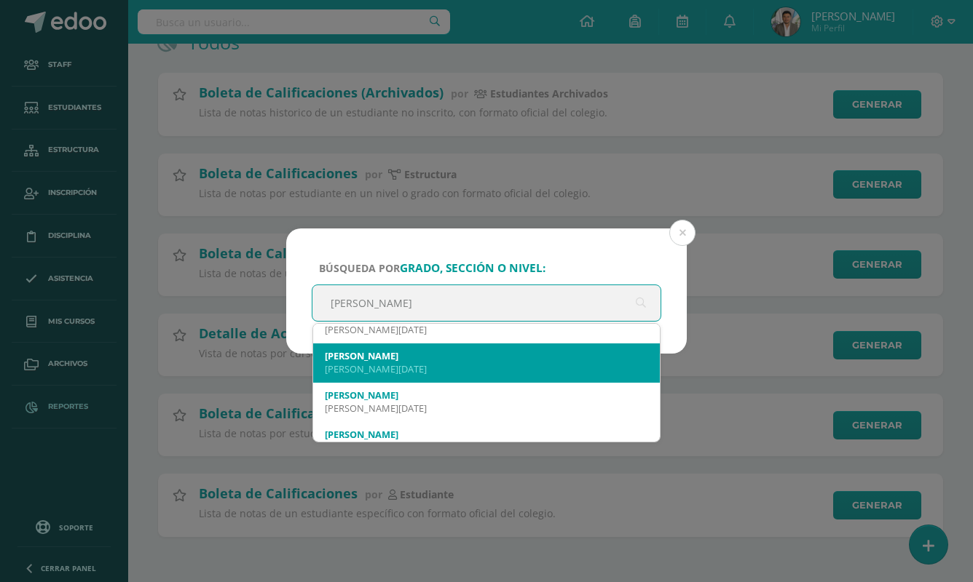
click at [560, 363] on div "BACO Domingo" at bounding box center [486, 369] width 323 height 13
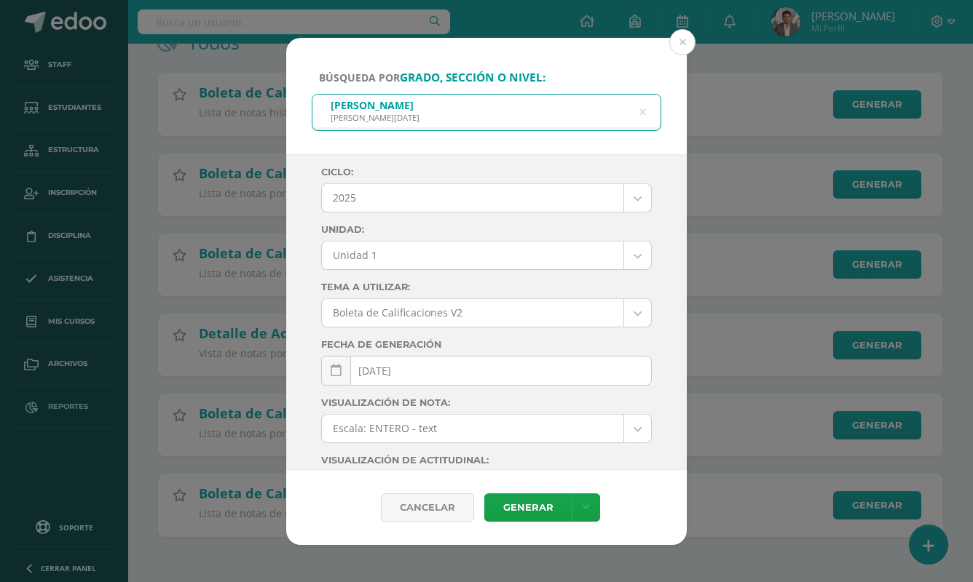
click at [563, 246] on body "Búsqueda por grado, sección o nivel: Quinto B BACO Domingo Quinto bacco Ciclo: …" at bounding box center [486, 207] width 973 height 753
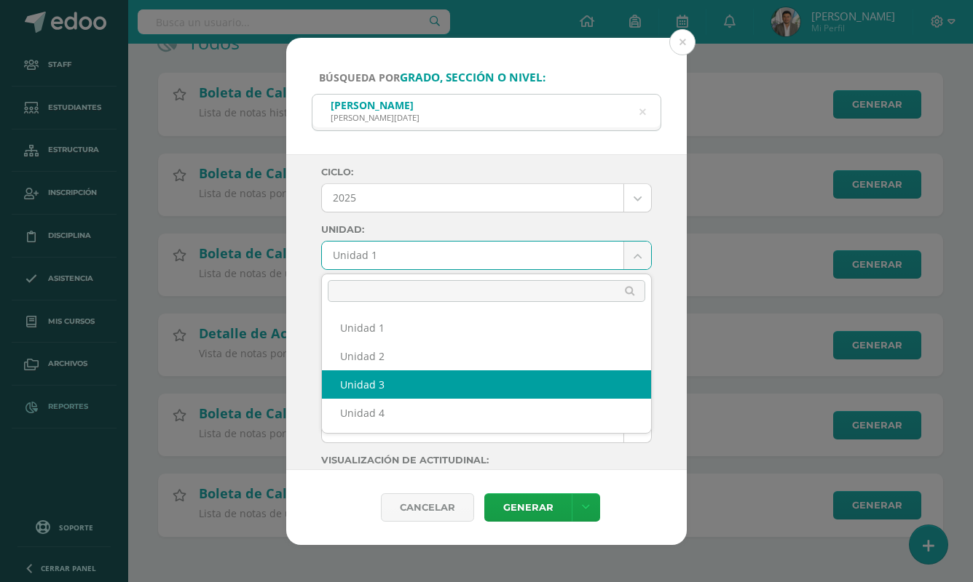
drag, startPoint x: 479, startPoint y: 366, endPoint x: 478, endPoint y: 379, distance: 13.1
select select "Unidad 3"
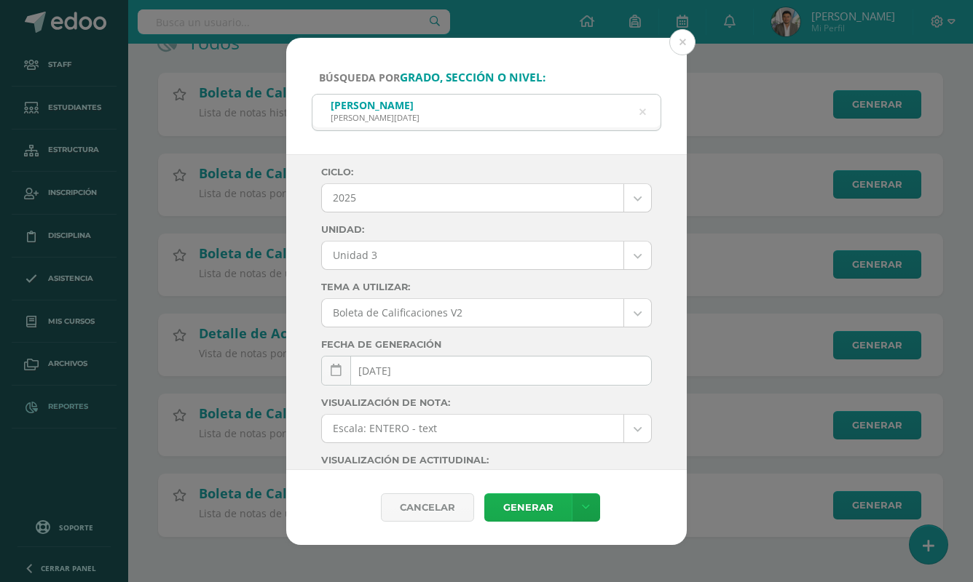
click at [523, 518] on link "Generar" at bounding box center [527, 508] width 87 height 28
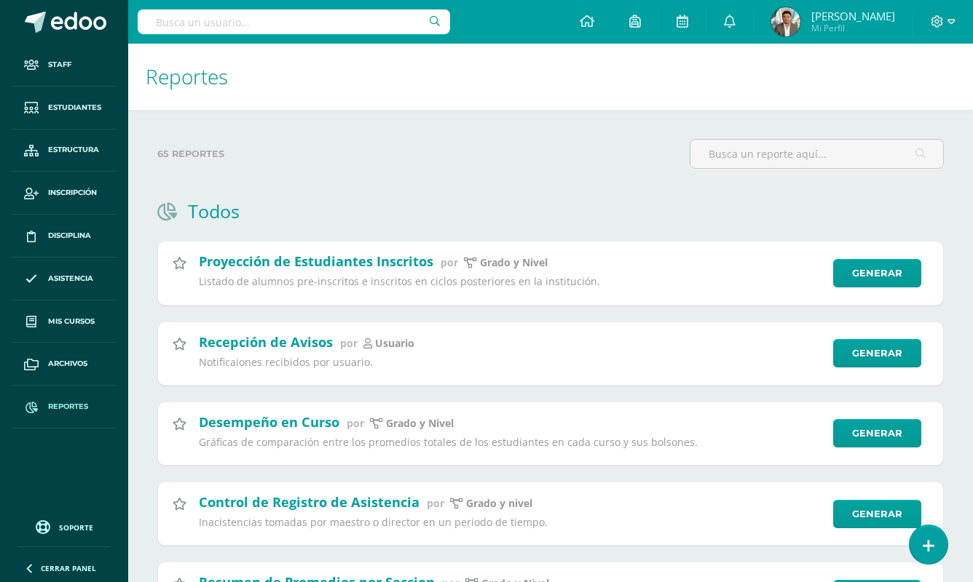
click at [406, 39] on div at bounding box center [294, 22] width 312 height 44
click at [405, 18] on input "text" at bounding box center [294, 21] width 312 height 25
paste input "[PERSON_NAME]"
type input "[PERSON_NAME]"
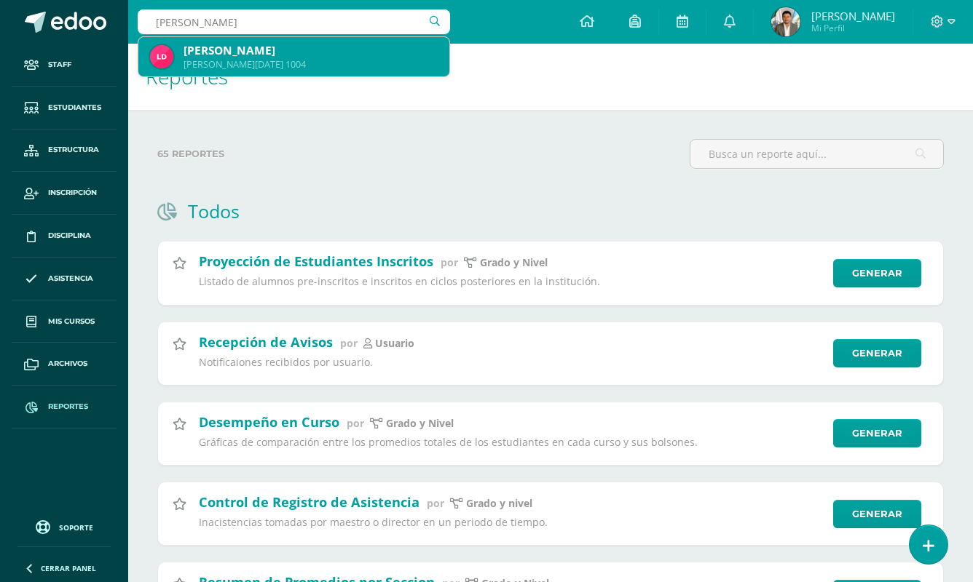
click at [320, 63] on div "Quinto BACO Domingo 1004" at bounding box center [310, 64] width 254 height 12
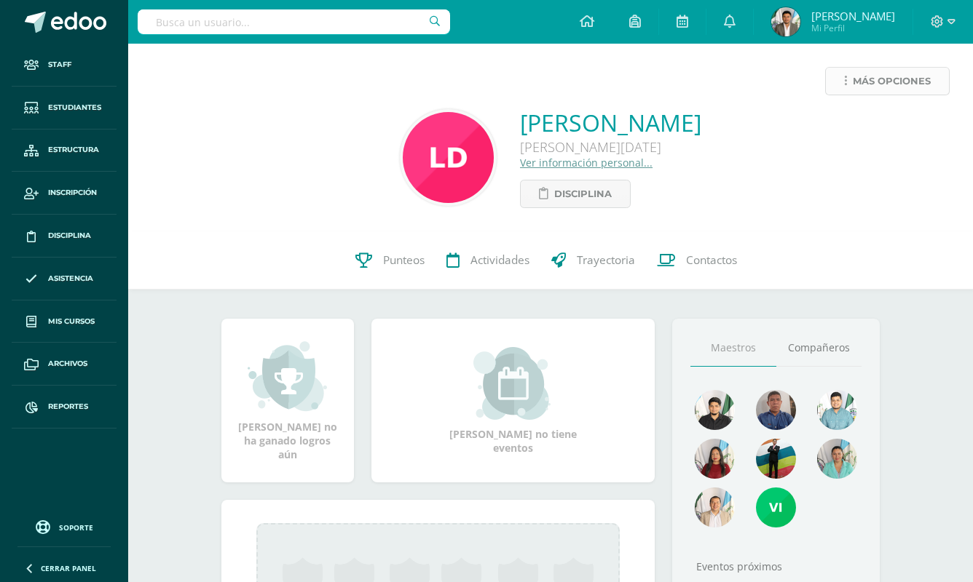
click at [940, 79] on link "Más opciones" at bounding box center [887, 81] width 124 height 28
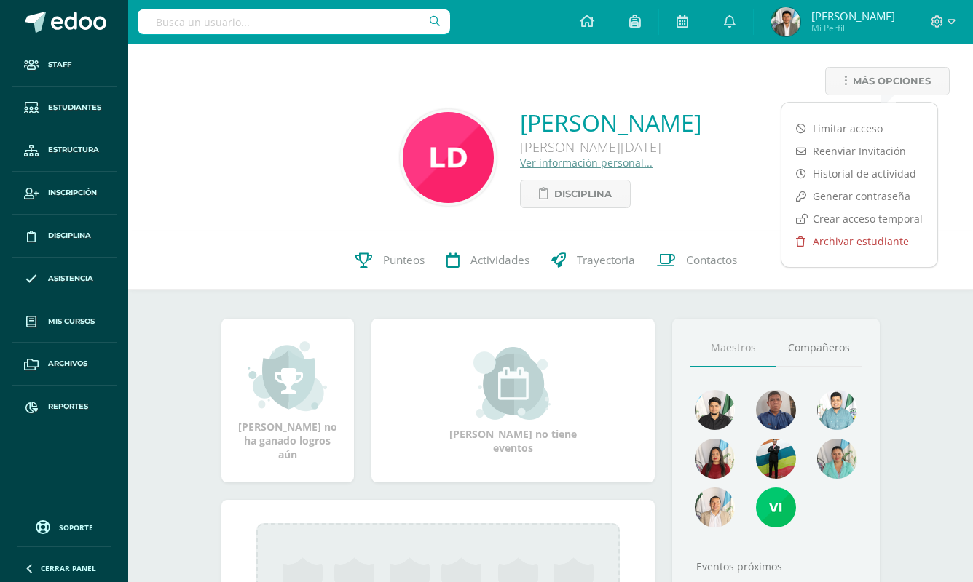
click at [855, 247] on link "Archivar estudiante" at bounding box center [859, 241] width 156 height 23
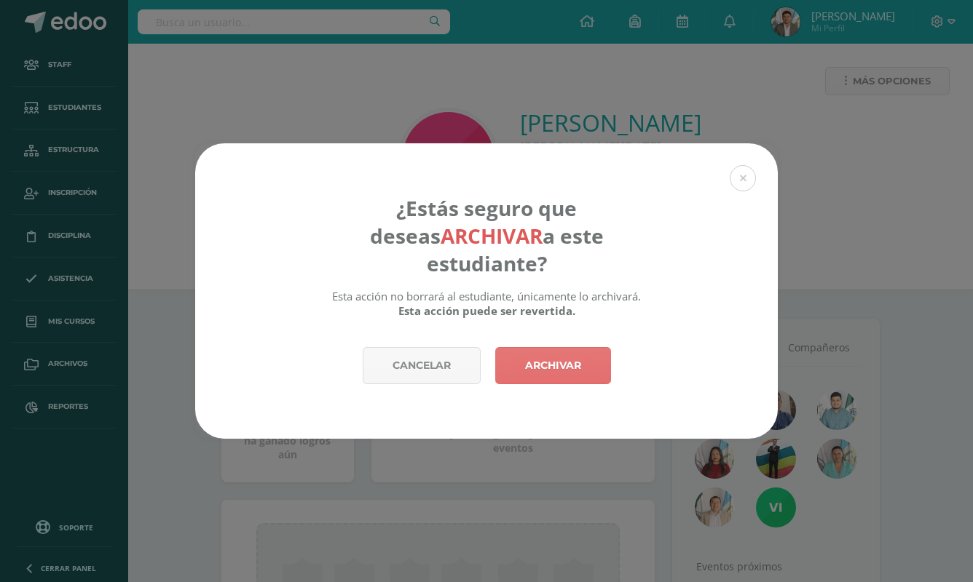
click at [590, 352] on link "Archivar" at bounding box center [553, 365] width 116 height 37
